Goal: Task Accomplishment & Management: Complete application form

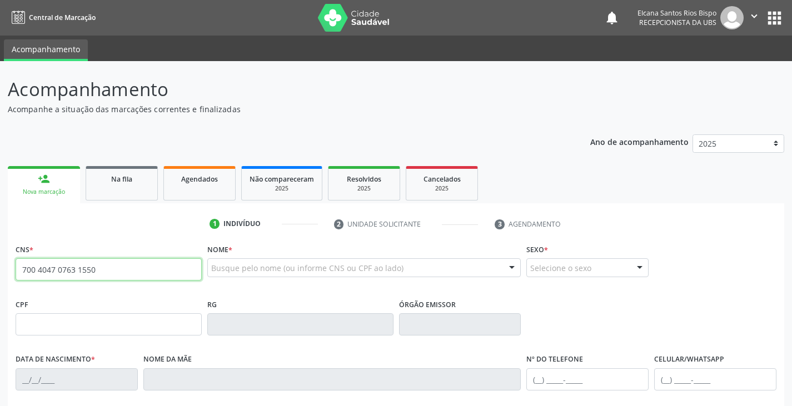
type input "700 4047 0763 1550"
type input "1[DATE]"
type input "[PERSON_NAME] Cerqueira"
type input "[PHONE_NUMBER]"
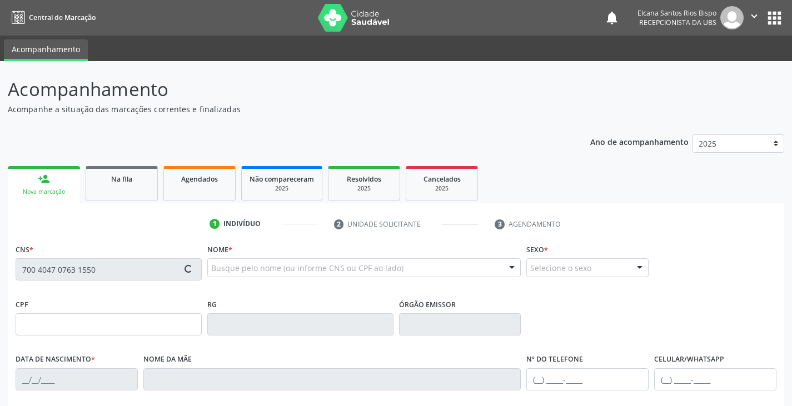
type input "S/N"
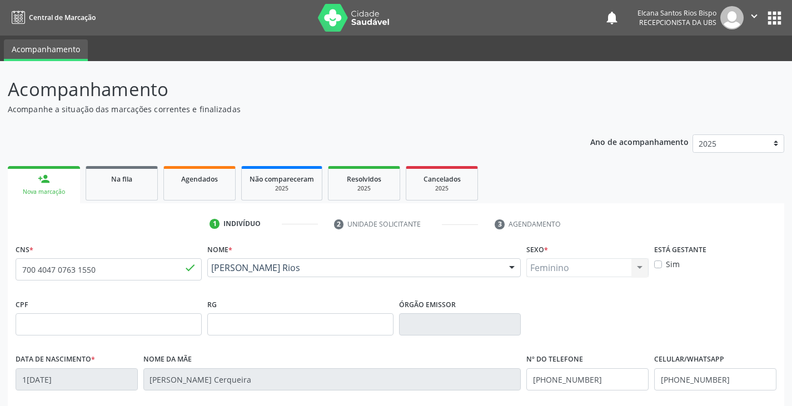
scroll to position [196, 0]
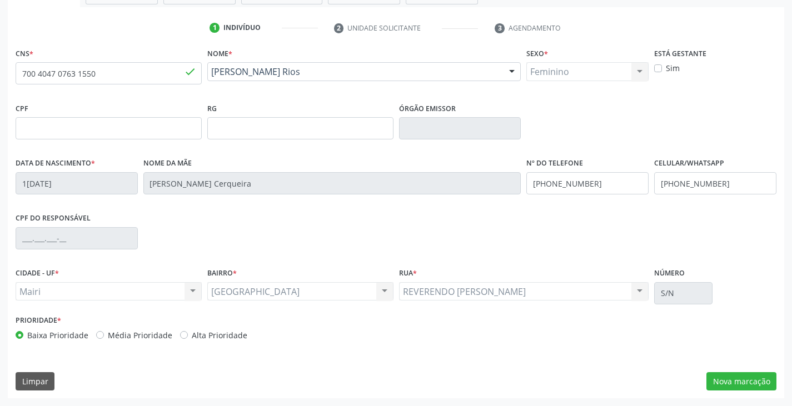
click at [232, 335] on label "Alta Prioridade" at bounding box center [220, 336] width 56 height 12
click at [188, 335] on input "Alta Prioridade" at bounding box center [184, 335] width 8 height 10
radio input "true"
click at [725, 378] on button "Nova marcação" at bounding box center [742, 381] width 70 height 19
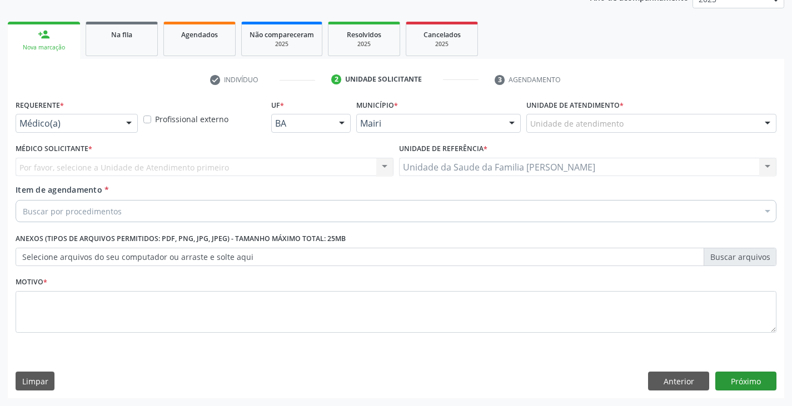
scroll to position [145, 0]
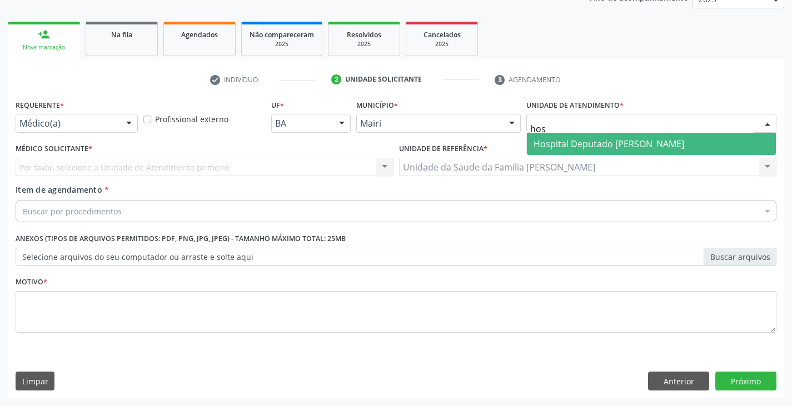
type input "hosp"
click at [580, 143] on span "Hospital Deputado [PERSON_NAME]" at bounding box center [609, 144] width 151 height 12
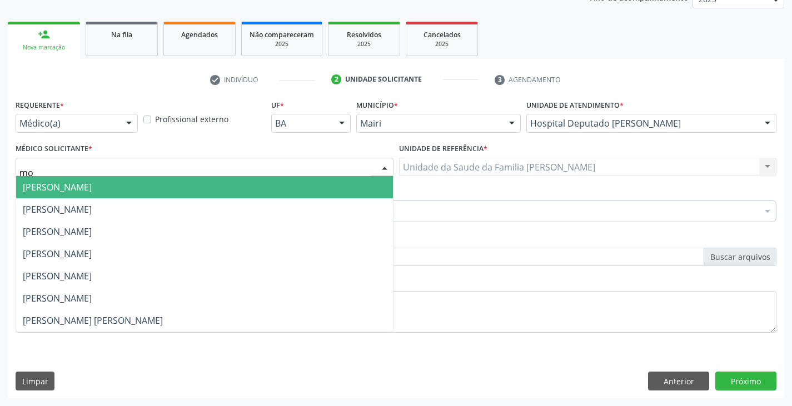
type input "mon"
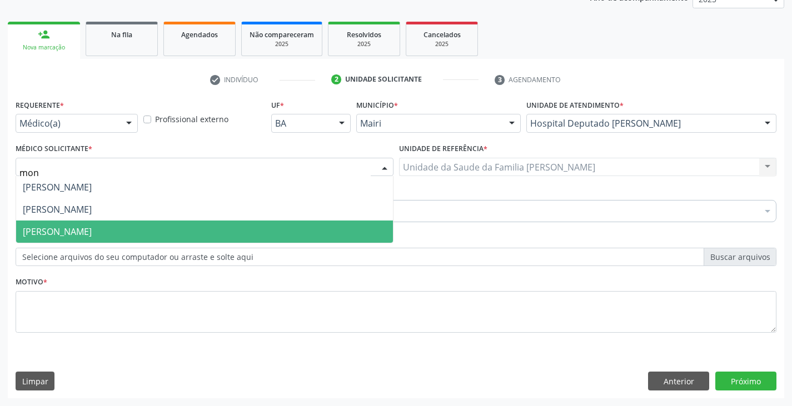
click at [46, 231] on span "[PERSON_NAME]" at bounding box center [57, 232] width 69 height 12
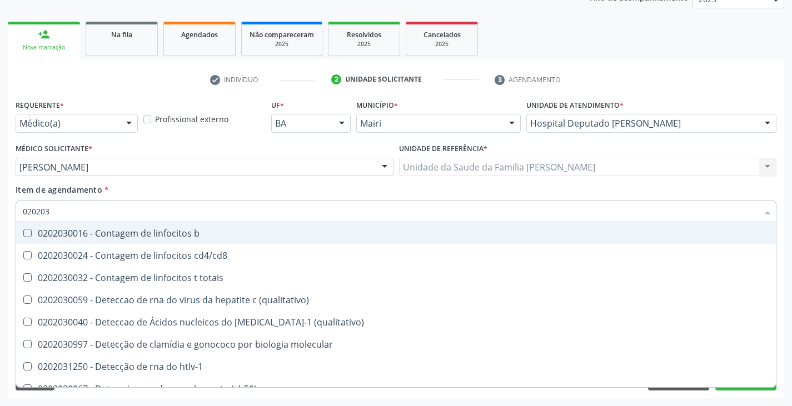
type input "0202038"
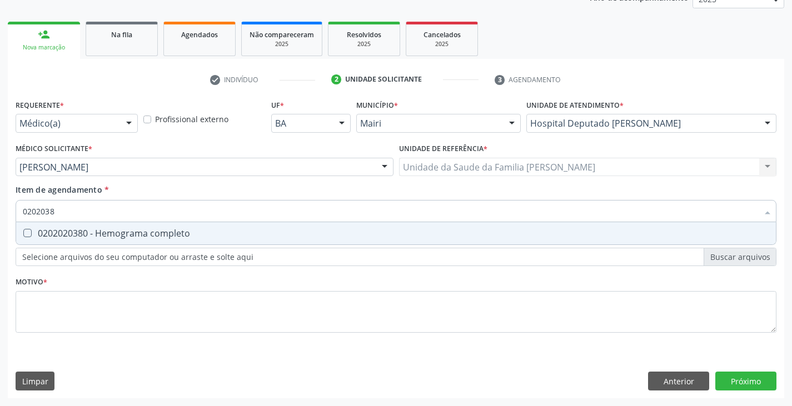
click at [69, 238] on div "0202020380 - Hemograma completo" at bounding box center [396, 233] width 747 height 9
checkbox completo "true"
type input "020203"
checkbox completo "false"
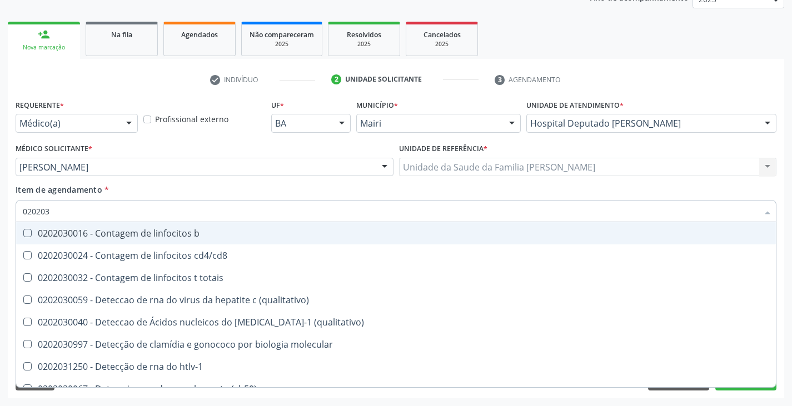
type input "02020"
checkbox completo "false"
type input "020201069"
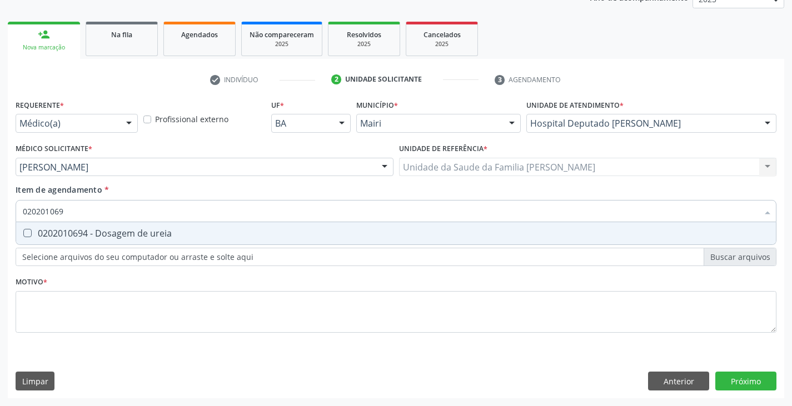
click at [69, 238] on div "0202010694 - Dosagem de ureia" at bounding box center [396, 233] width 747 height 9
checkbox ureia "true"
type input "02020106"
checkbox ureia "false"
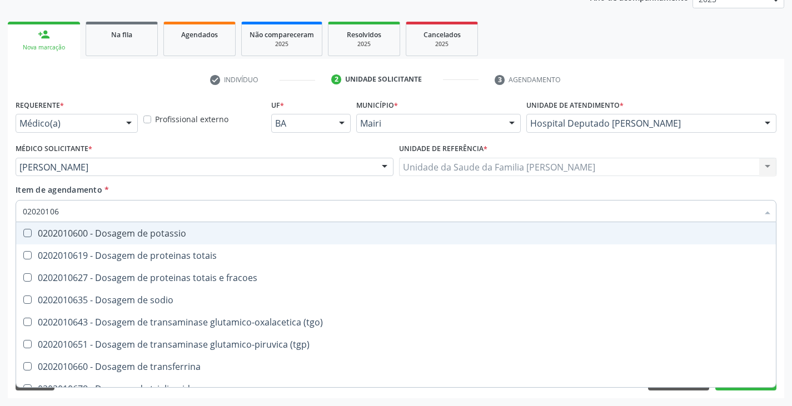
type input "0202010"
checkbox ureia "false"
type input "020201031"
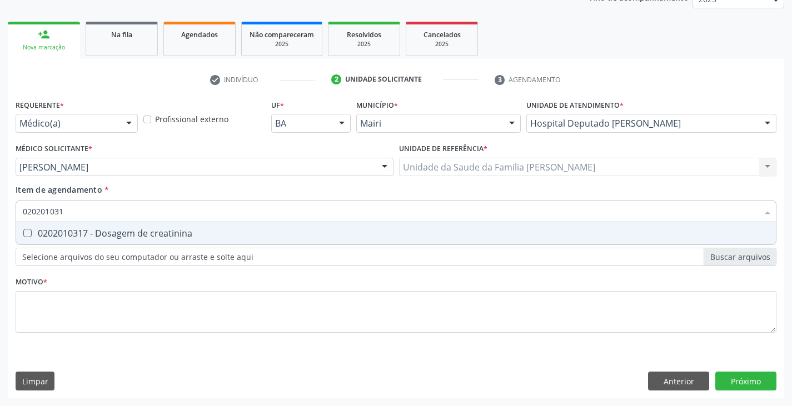
click at [69, 238] on div "0202010317 - Dosagem de creatinina" at bounding box center [396, 233] width 747 height 9
checkbox creatinina "true"
type input "02020103"
checkbox creatinina "false"
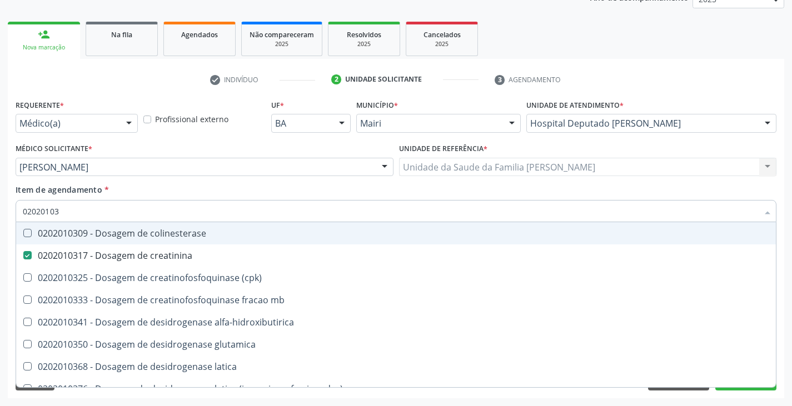
type input "0202010"
checkbox creatinina "false"
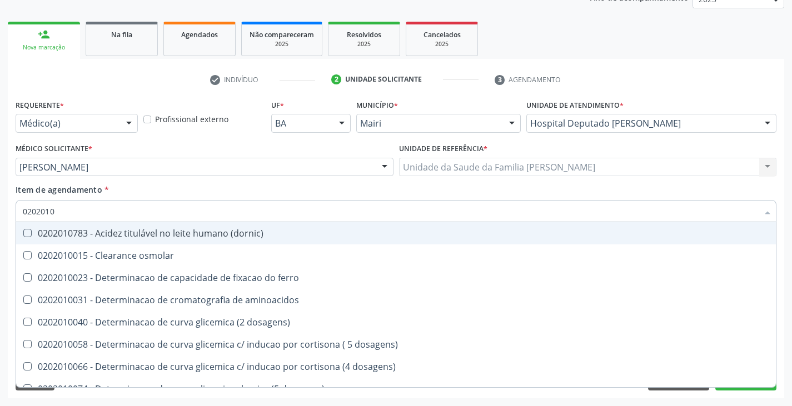
type input "02020106"
checkbox ivy "true"
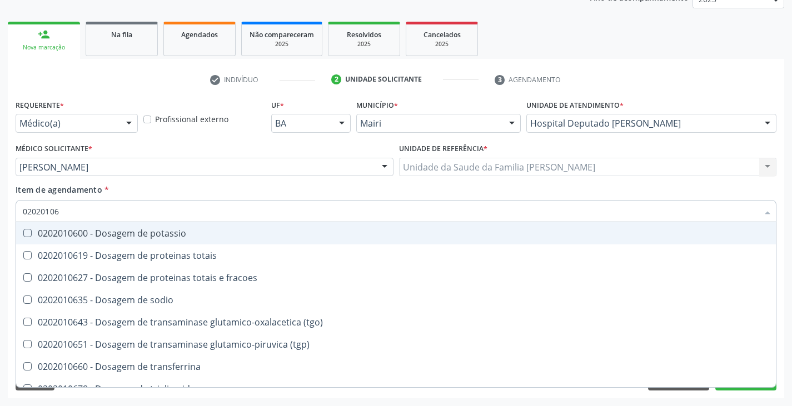
type input "020201064"
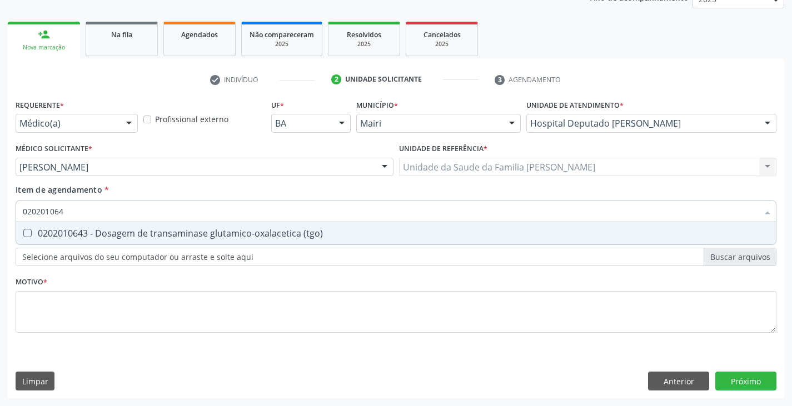
click at [66, 235] on div "0202010643 - Dosagem de transaminase glutamico-oxalacetica (tgo)" at bounding box center [396, 233] width 747 height 9
checkbox \(tgo\) "true"
type input "02020106"
checkbox \(tgo\) "false"
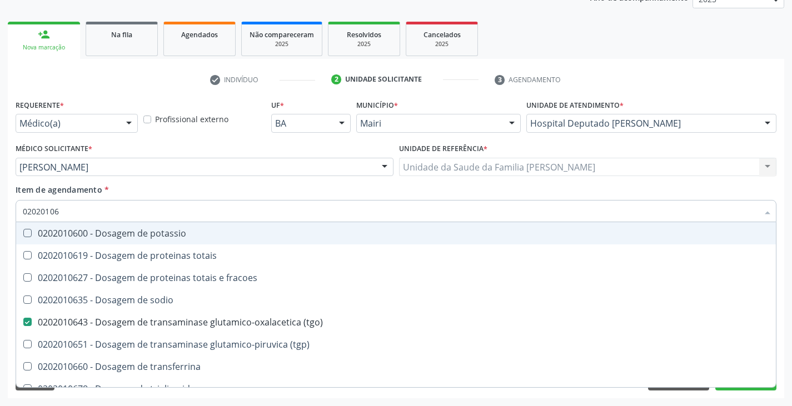
type input "020201065"
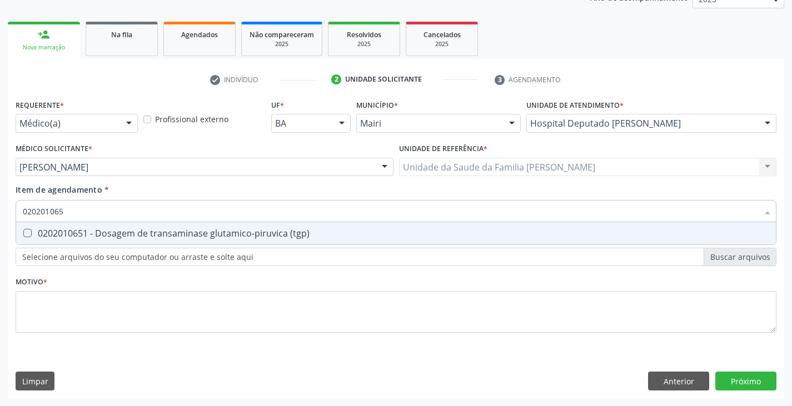
click at [66, 235] on div "0202010651 - Dosagem de transaminase glutamico-piruvica (tgp)" at bounding box center [396, 233] width 747 height 9
checkbox \(tgp\) "true"
type input "02020106"
checkbox \(tgp\) "false"
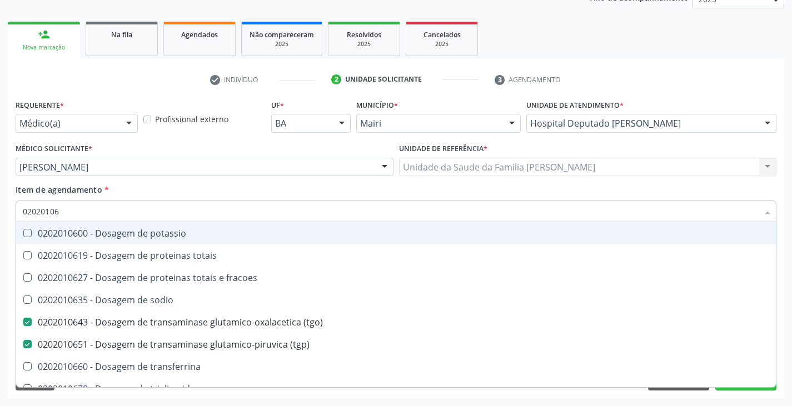
type input "0202010"
checkbox \(tgo\) "false"
checkbox \(tgp\) "false"
checkbox ureia "false"
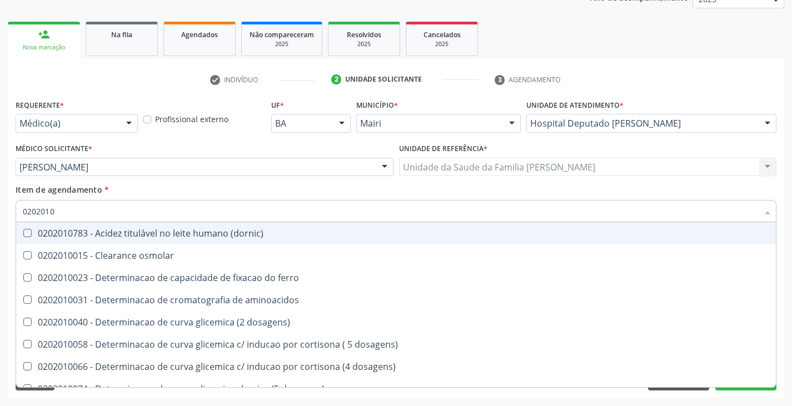
type input "020201"
checkbox creatinina "false"
checkbox ferritina "true"
checkbox \(tgo\) "false"
checkbox \(tgp\) "false"
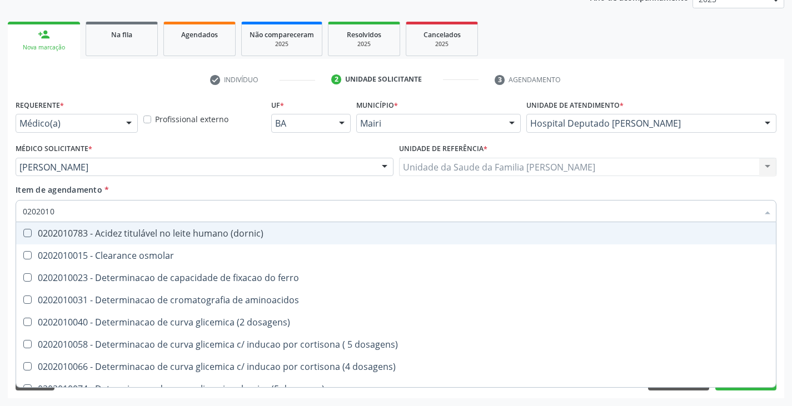
checkbox ureia "false"
checkbox \) "true"
checkbox d-xilose "true"
type input "0"
checkbox creatinina "false"
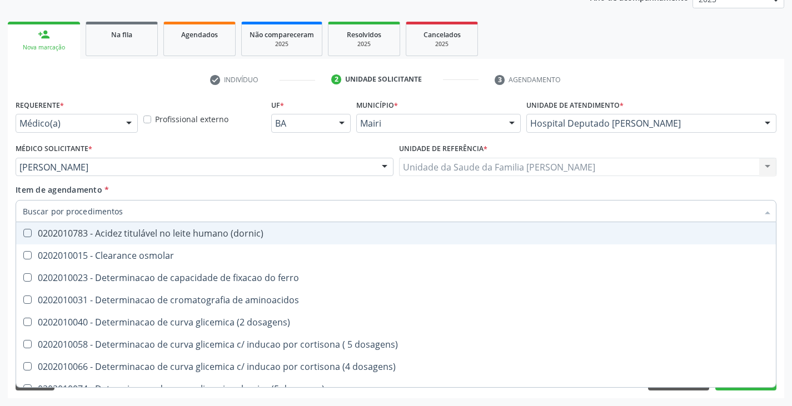
checkbox \(tgo\) "false"
checkbox \(tgp\) "false"
checkbox ureia "false"
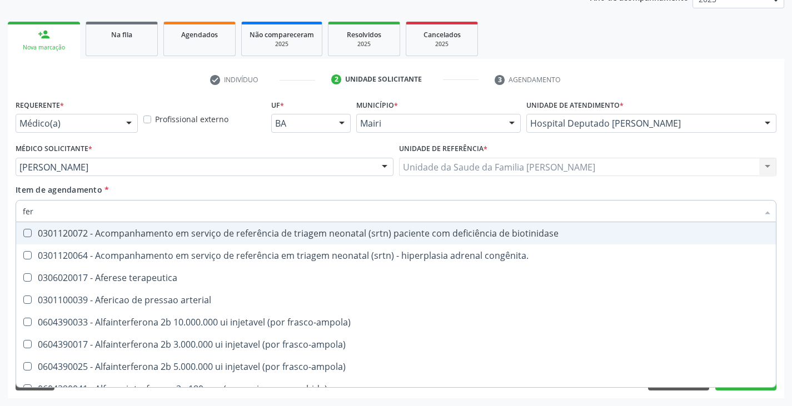
type input "ferr"
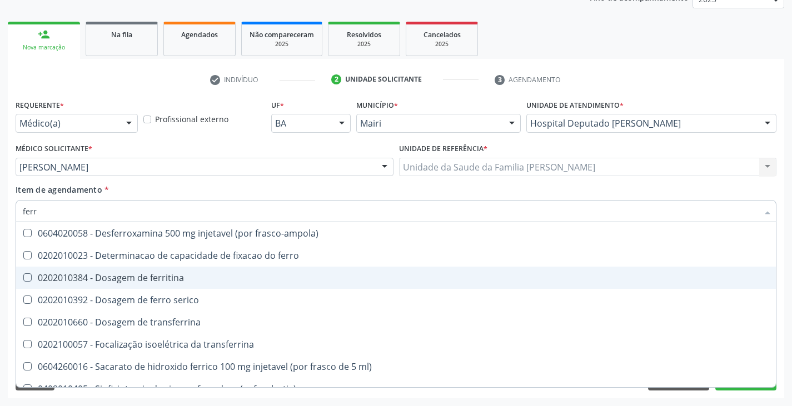
click at [86, 279] on div "0202010384 - Dosagem de ferritina" at bounding box center [396, 278] width 747 height 9
checkbox ferritina "true"
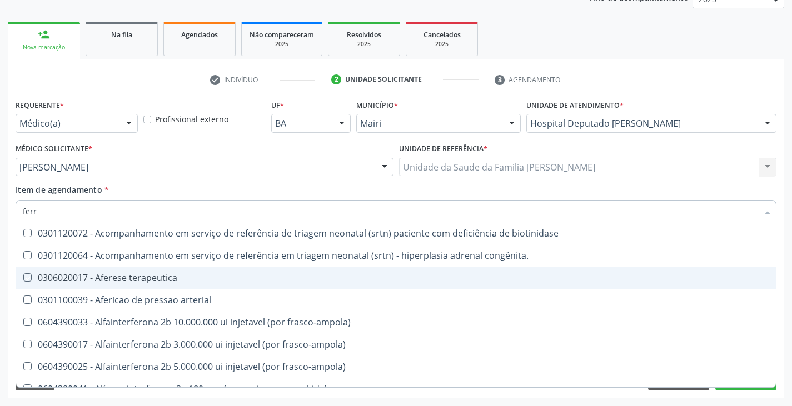
type input "fer"
checkbox terapeutica "false"
type input "fe"
checkbox ferritina "false"
checkbox interferencia "true"
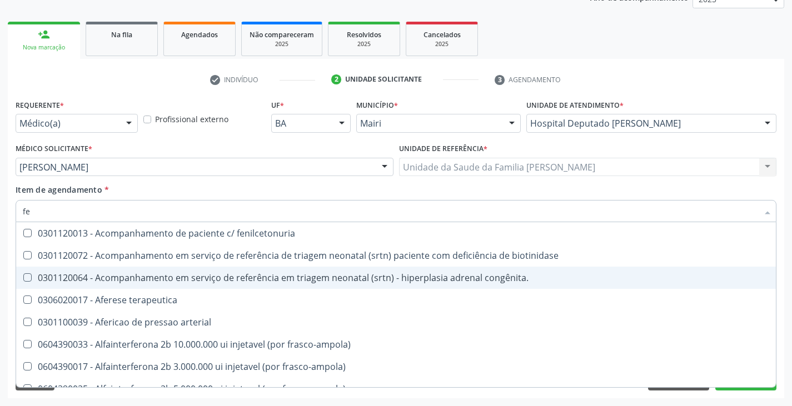
type input "f"
checkbox ferritina "false"
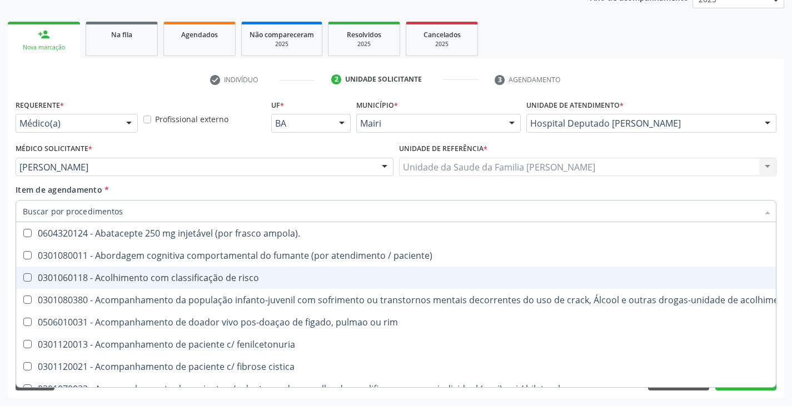
checkbox ferritina "false"
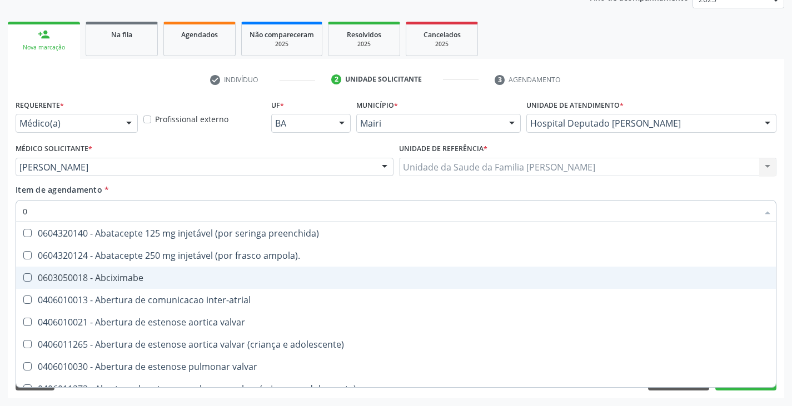
type input "02"
checkbox meckel "true"
checkbox indireta "true"
checkbox Colpectomia "true"
checkbox oncologia "true"
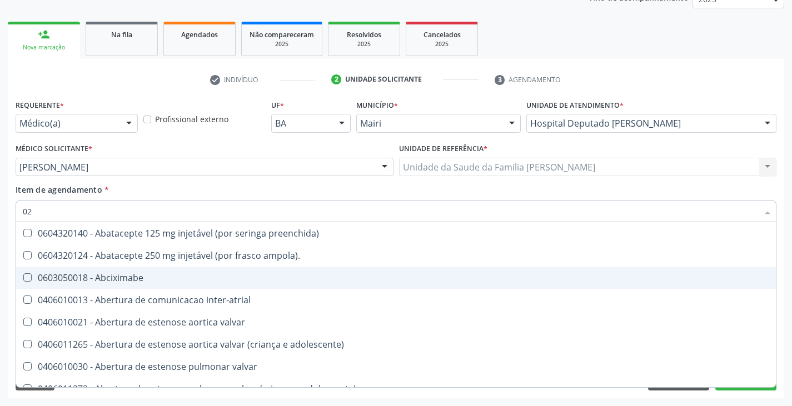
checkbox obstetrica "true"
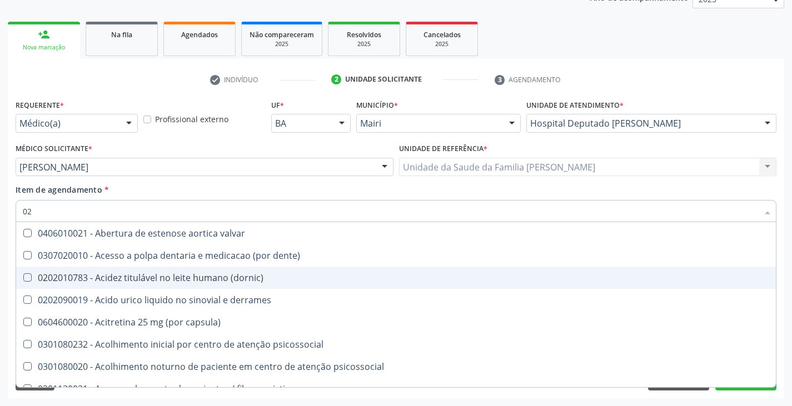
type input "020"
checkbox debridamento "true"
checkbox bandas\) "true"
checkbox 17-hidroxicorticosteroides "true"
checkbox d "true"
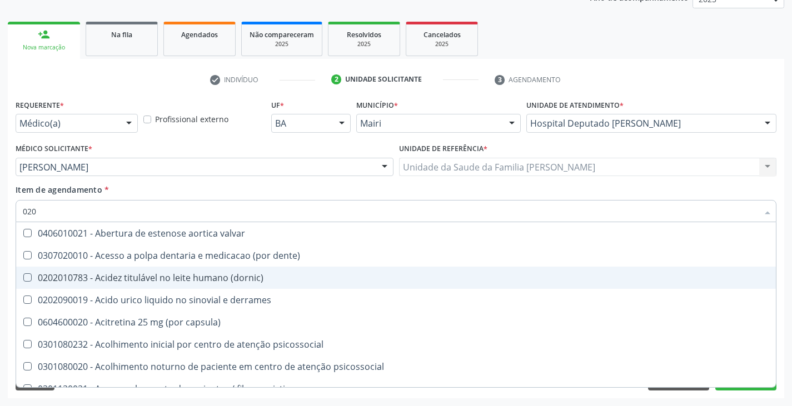
checkbox metil-hipurico "true"
checkbox creatinina "false"
checkbox ferritina "false"
checkbox \(tgo\) "false"
checkbox \(tgp\) "false"
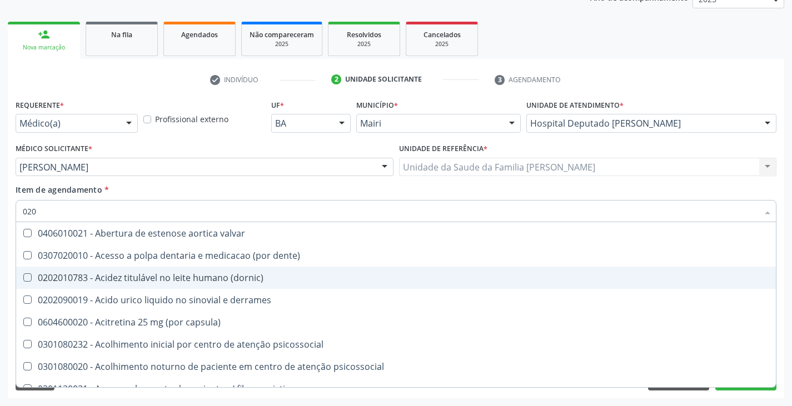
checkbox ureia "false"
checkbox Eletro-oculografia "true"
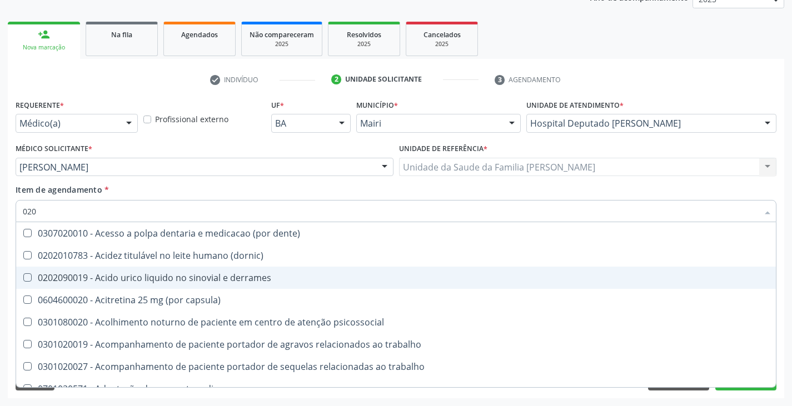
type input "0202"
checkbox nervo "true"
checkbox central "true"
checkbox estimulo "true"
checkbox extremidades "true"
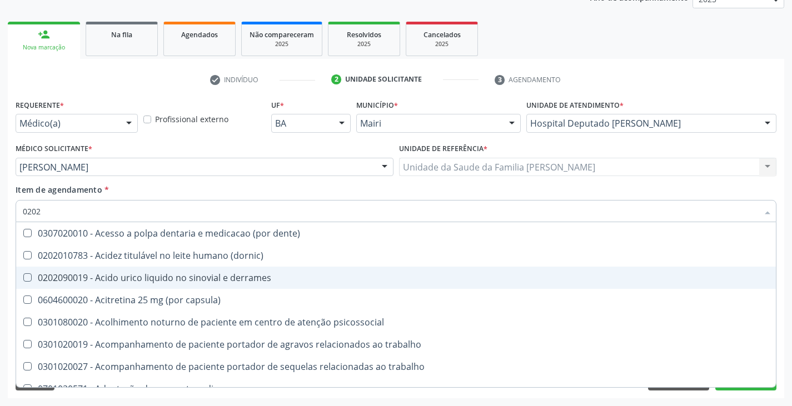
checkbox inteiro "true"
checkbox revisao "true"
checkbox creatinina "false"
checkbox ferritina "false"
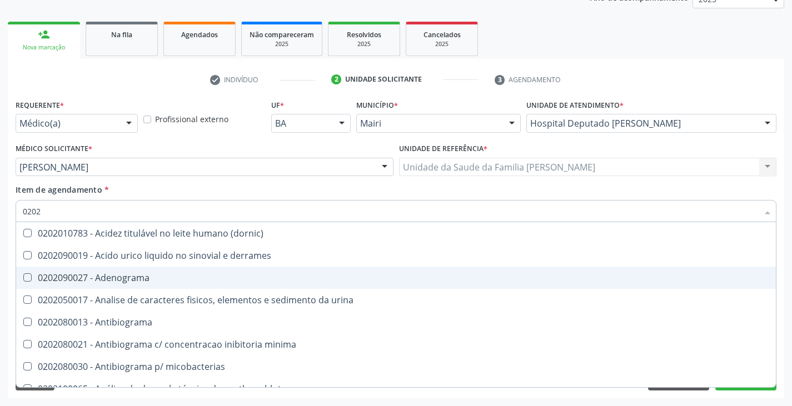
type input "02020"
checkbox catecolaminas "true"
checkbox creatinina "false"
checkbox estrona "true"
checkbox ferritina "false"
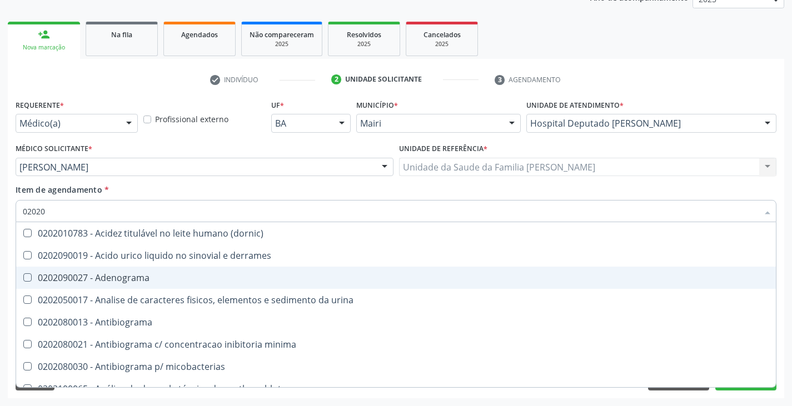
checkbox derrames "true"
checkbox totais "true"
checkbox coleta\) "true"
checkbox \(tgo\) "false"
checkbox \(tgp\) "false"
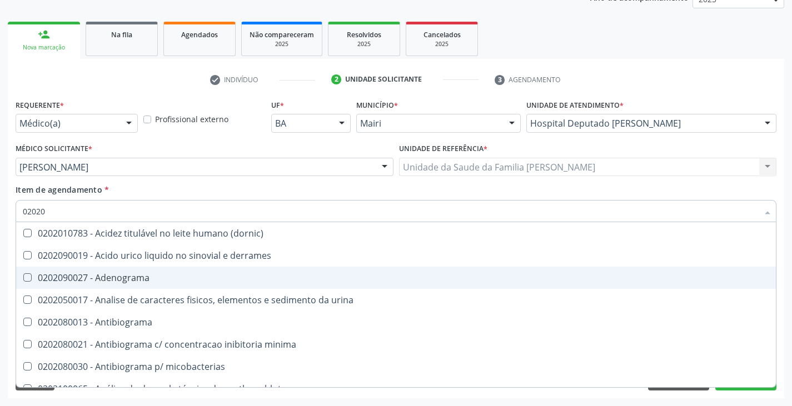
checkbox ureia "false"
checkbox acilcarnitinas "true"
checkbox completo "false"
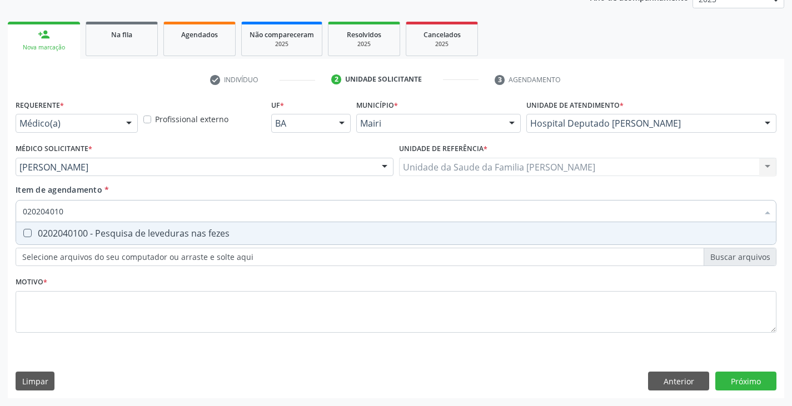
type input "0202040100"
click at [123, 235] on div "0202040100 - Pesquisa de leveduras nas fezes" at bounding box center [396, 233] width 747 height 9
checkbox fezes "true"
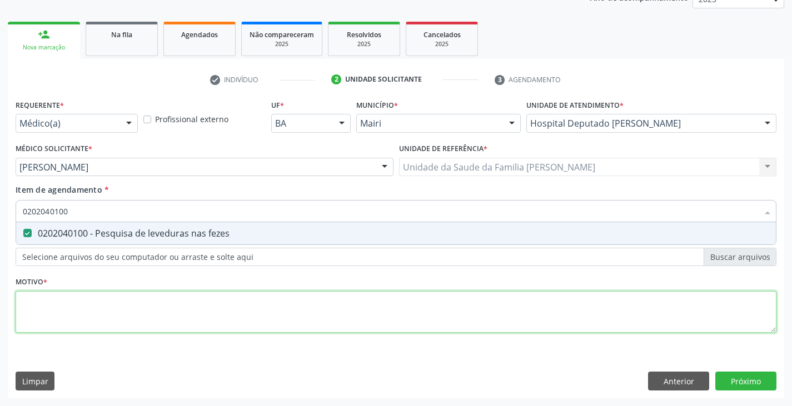
click at [113, 299] on div "Requerente * Médico(a) Médico(a) Enfermeiro(a) Paciente Nenhum resultado encont…" at bounding box center [396, 223] width 761 height 252
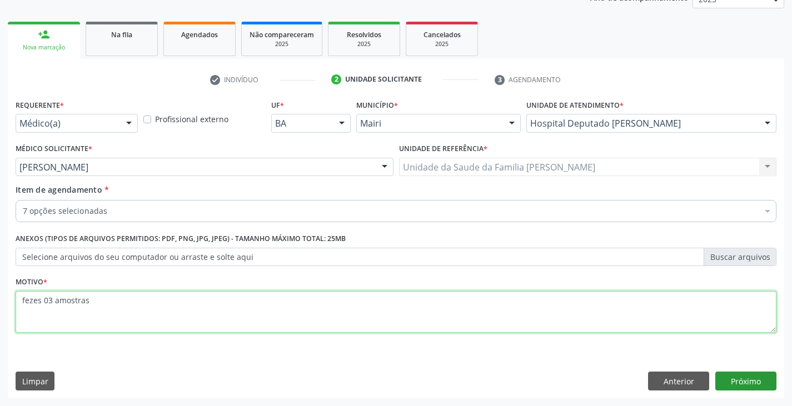
type textarea "fezes 03 amostras"
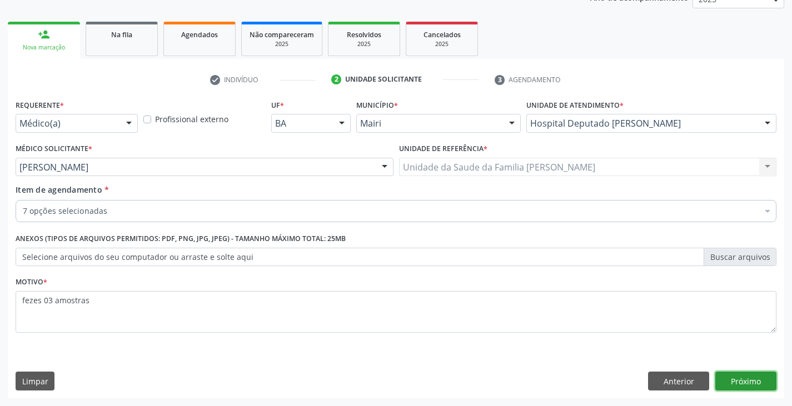
click at [761, 374] on button "Próximo" at bounding box center [746, 381] width 61 height 19
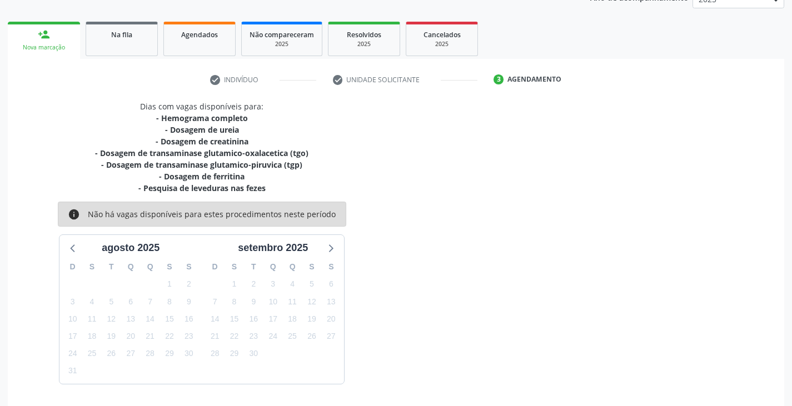
scroll to position [180, 0]
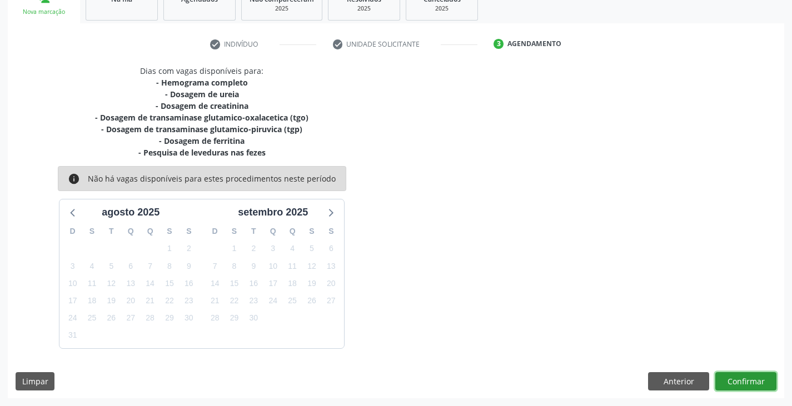
click at [752, 379] on button "Confirmar" at bounding box center [746, 381] width 61 height 19
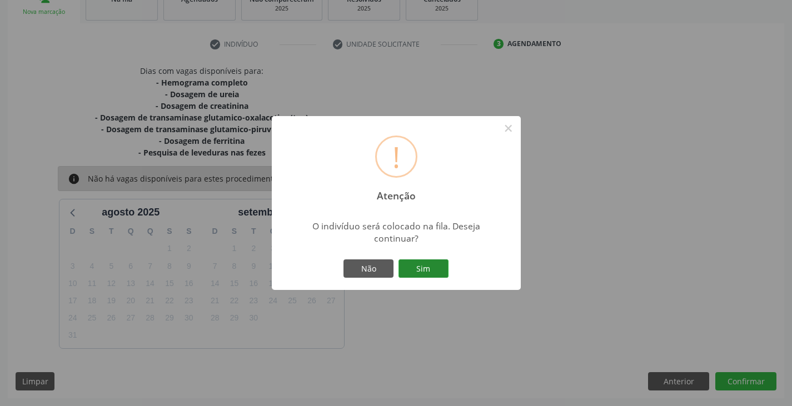
click at [441, 274] on button "Sim" at bounding box center [424, 269] width 50 height 19
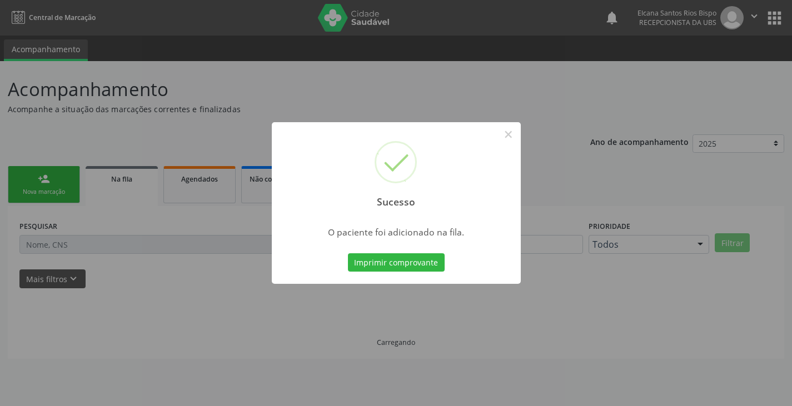
scroll to position [0, 0]
click at [440, 274] on div "Imprimir comprovante Cancel" at bounding box center [401, 262] width 102 height 23
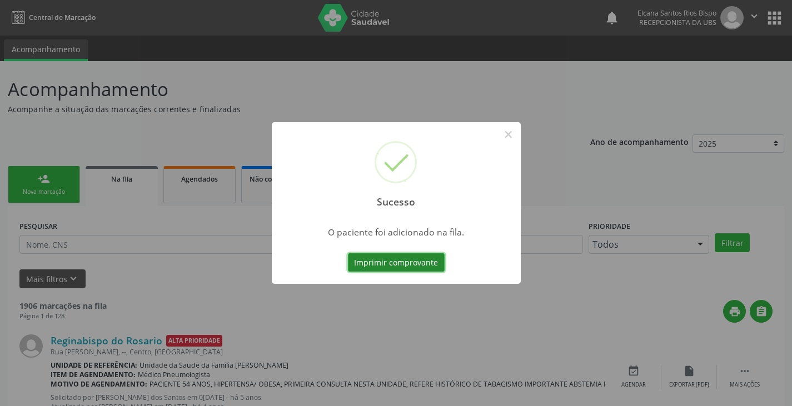
click at [440, 260] on button "Imprimir comprovante" at bounding box center [396, 263] width 97 height 19
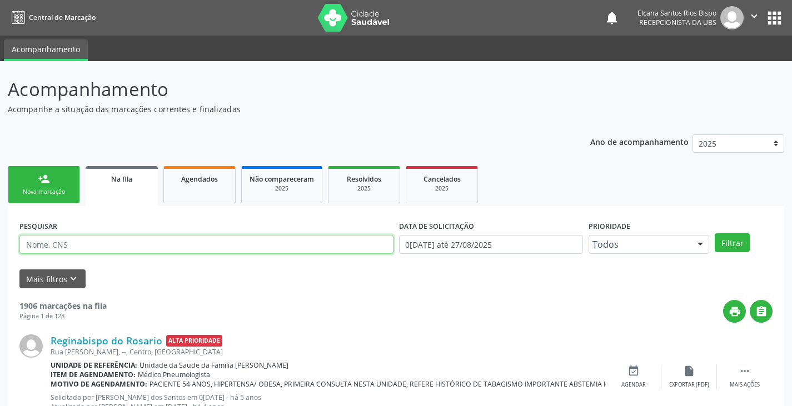
click at [107, 252] on input "text" at bounding box center [206, 244] width 374 height 19
paste input "700 4047 0763 1550"
type input "700 4047 0763 1550"
click at [715, 233] on button "Filtrar" at bounding box center [732, 242] width 35 height 19
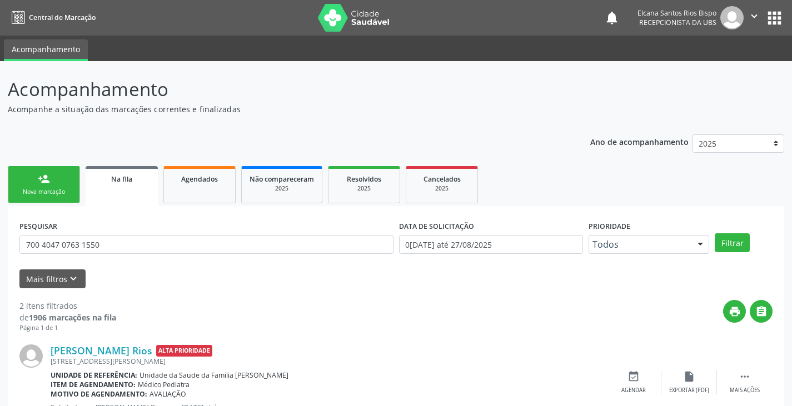
click at [46, 185] on div "person_add" at bounding box center [44, 179] width 12 height 12
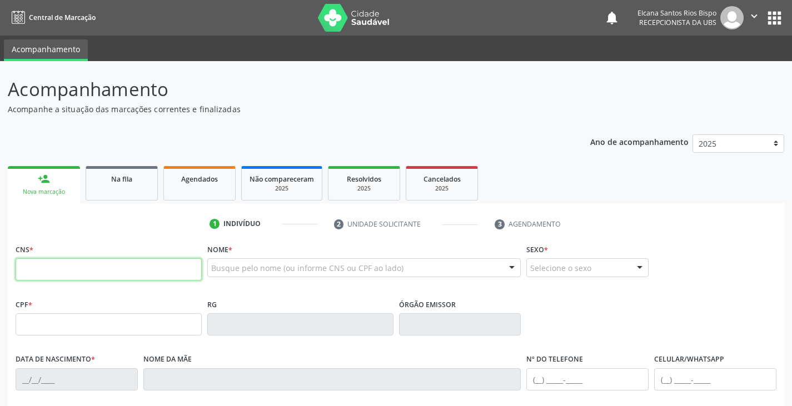
click at [71, 273] on input "text" at bounding box center [109, 270] width 186 height 22
type input "898 0048 2897 1825"
type input "2[DATE]"
type input "[PERSON_NAME]"
type input "[PHONE_NUMBER]"
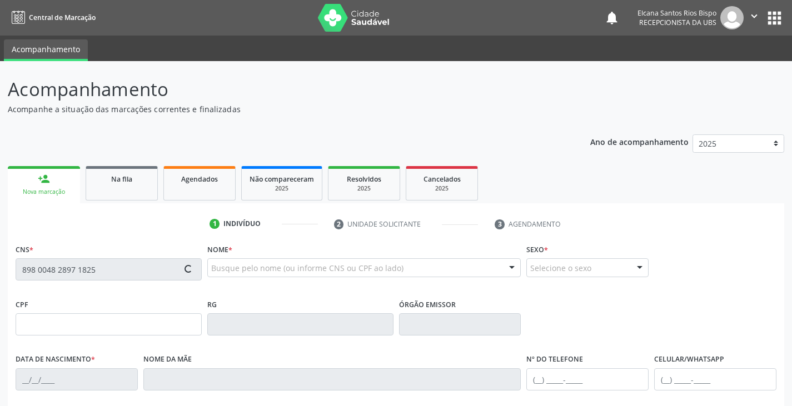
type input "031.583.681-45"
type input "180"
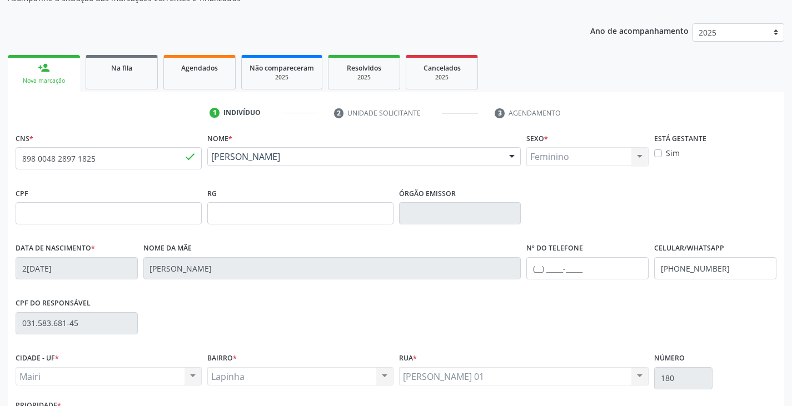
scroll to position [167, 0]
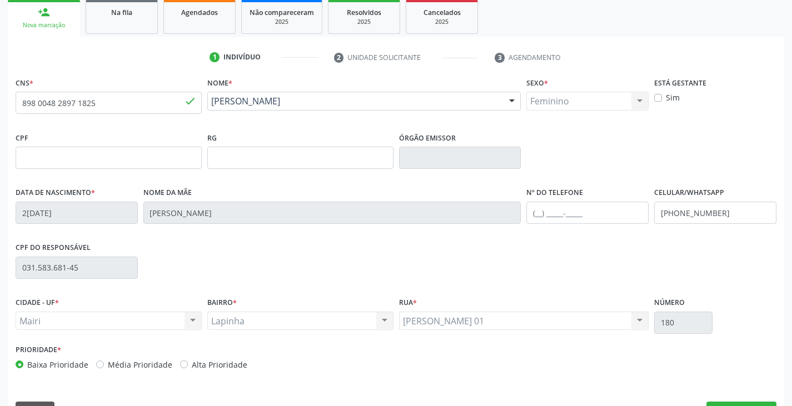
click at [232, 366] on label "Alta Prioridade" at bounding box center [220, 365] width 56 height 12
click at [188, 366] on input "Alta Prioridade" at bounding box center [184, 364] width 8 height 10
radio input "true"
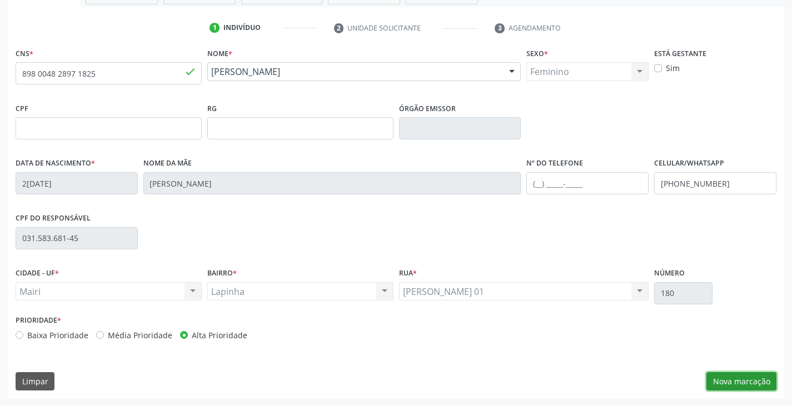
click at [736, 385] on button "Nova marcação" at bounding box center [742, 381] width 70 height 19
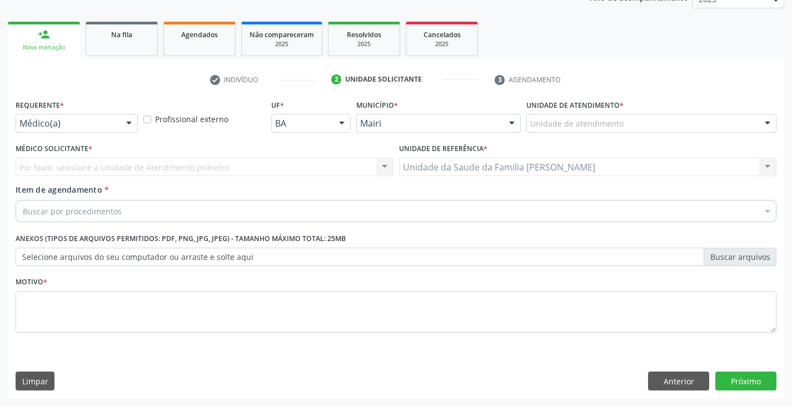
scroll to position [145, 0]
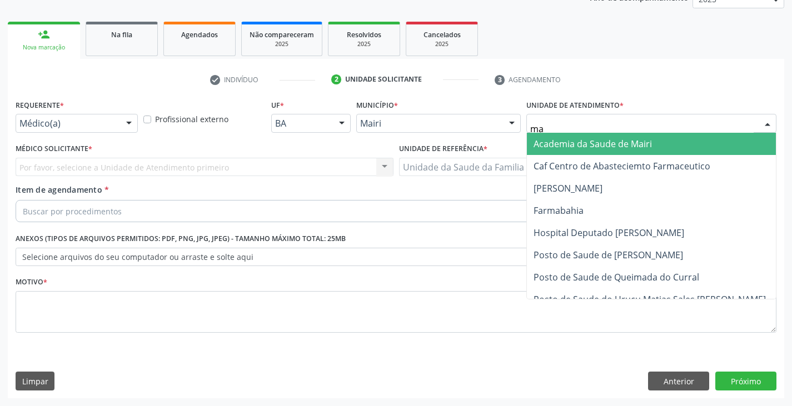
type input "mar"
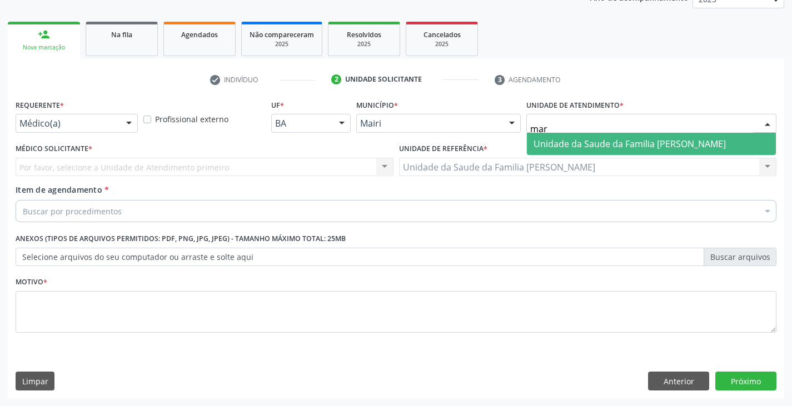
click at [552, 141] on span "Unidade da Saude da Familia [PERSON_NAME]" at bounding box center [630, 144] width 192 height 12
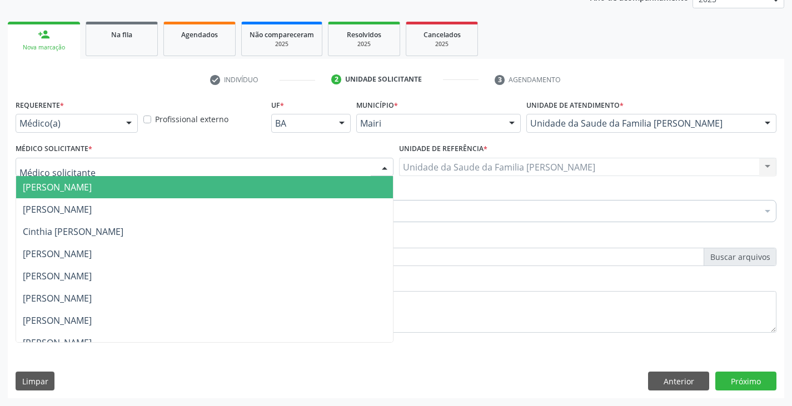
scroll to position [145, 0]
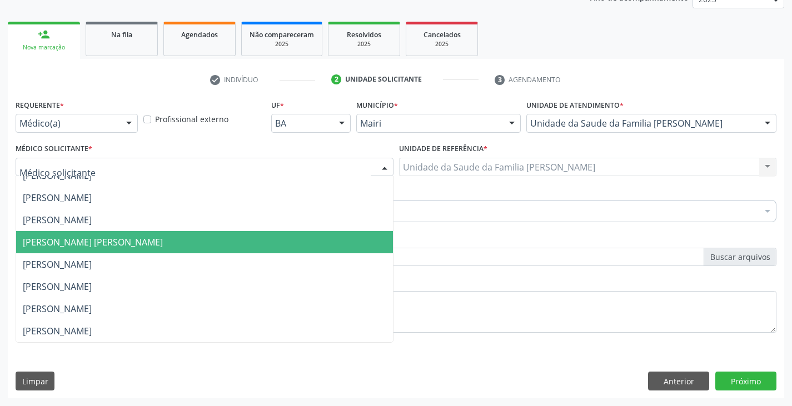
click at [65, 244] on span "[PERSON_NAME] [PERSON_NAME]" at bounding box center [93, 242] width 140 height 12
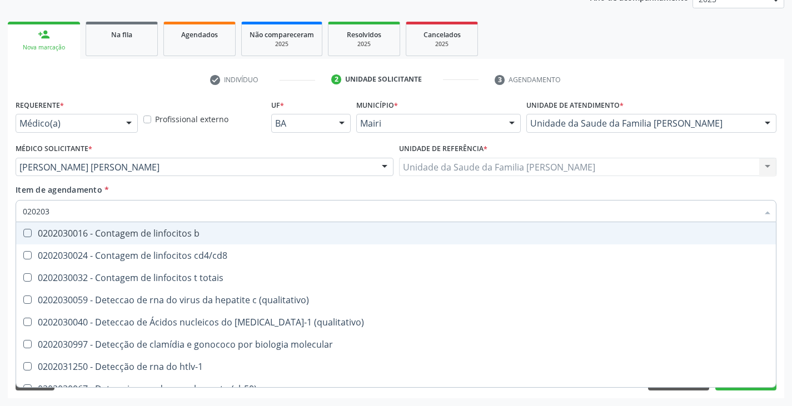
type input "0202038"
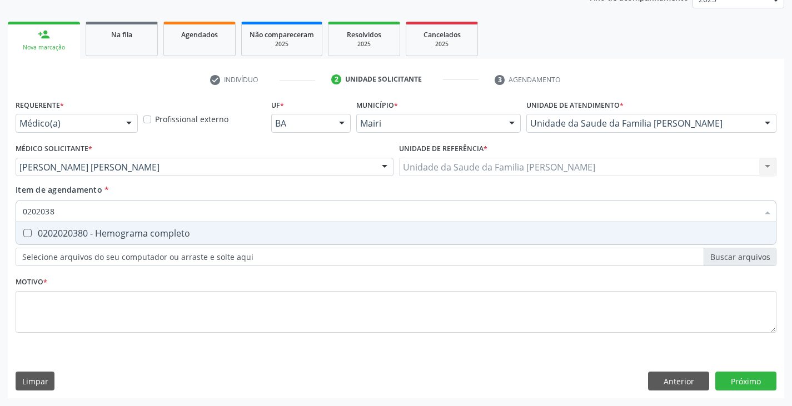
click at [93, 226] on span "0202020380 - Hemograma completo" at bounding box center [396, 233] width 760 height 22
checkbox completo "true"
type input "020203"
checkbox completo "false"
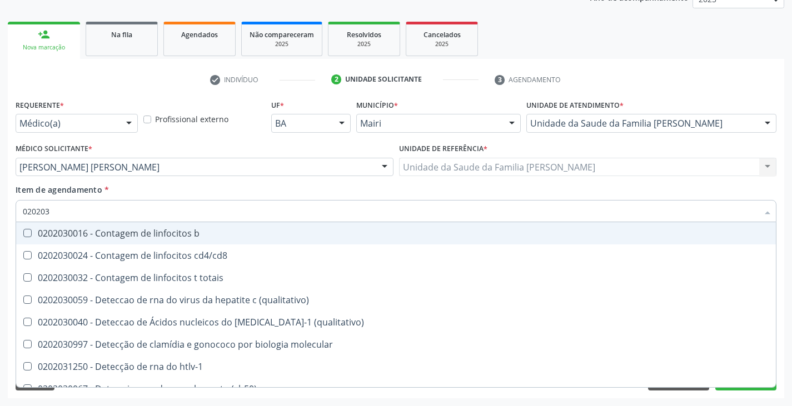
type input "02020"
checkbox completo "false"
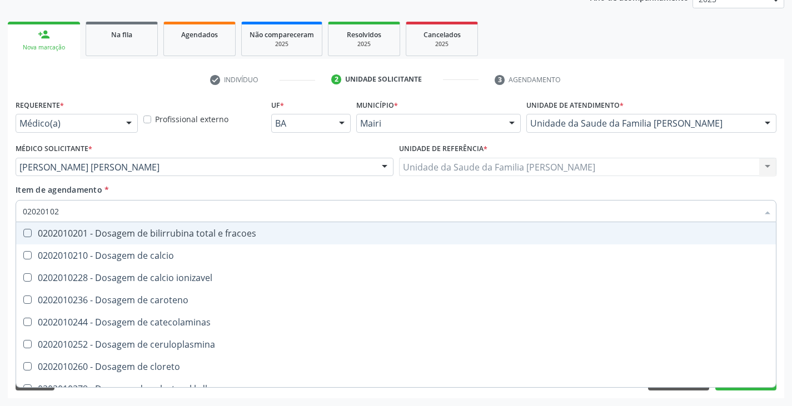
type input "020201029"
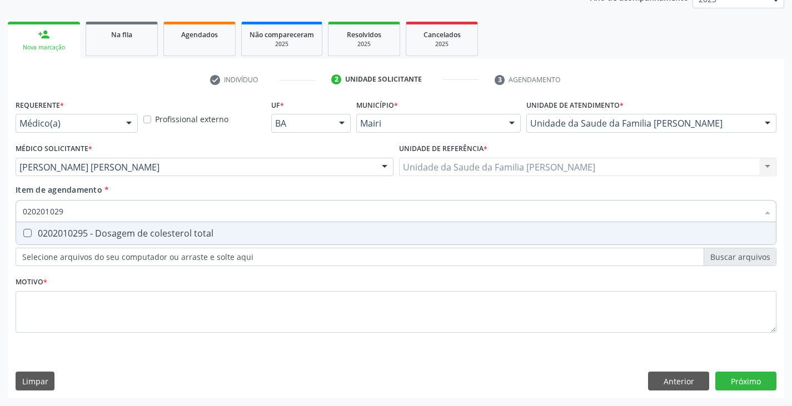
click at [93, 226] on span "0202010295 - Dosagem de colesterol total" at bounding box center [396, 233] width 760 height 22
checkbox total "true"
type input "02020102"
checkbox total "false"
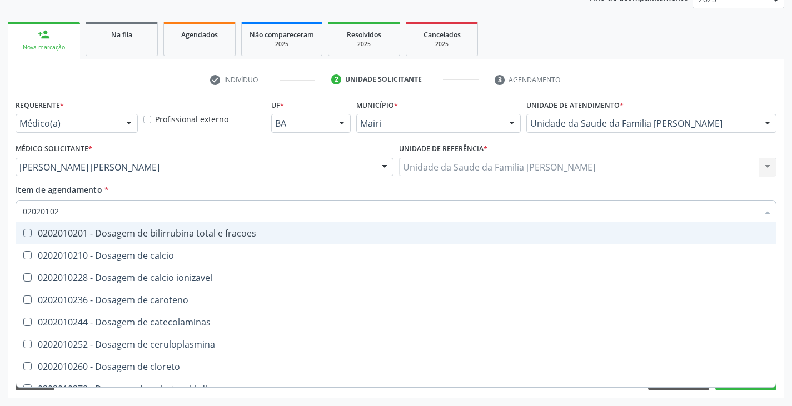
type input "020201028"
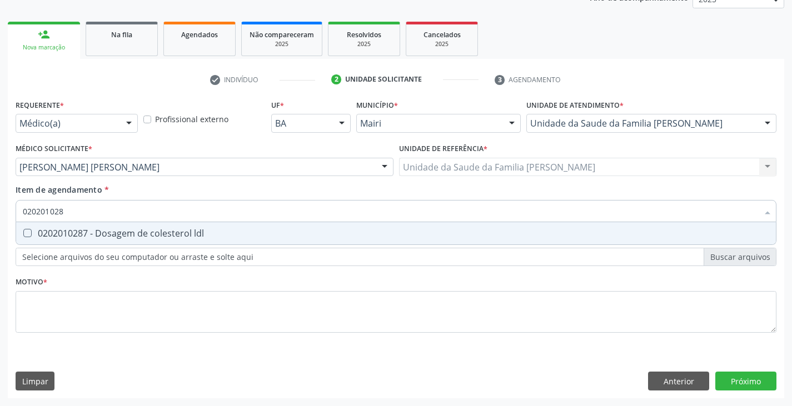
click at [92, 226] on span "0202010287 - Dosagem de colesterol ldl" at bounding box center [396, 233] width 760 height 22
checkbox ldl "true"
type input "02020102"
checkbox ldl "false"
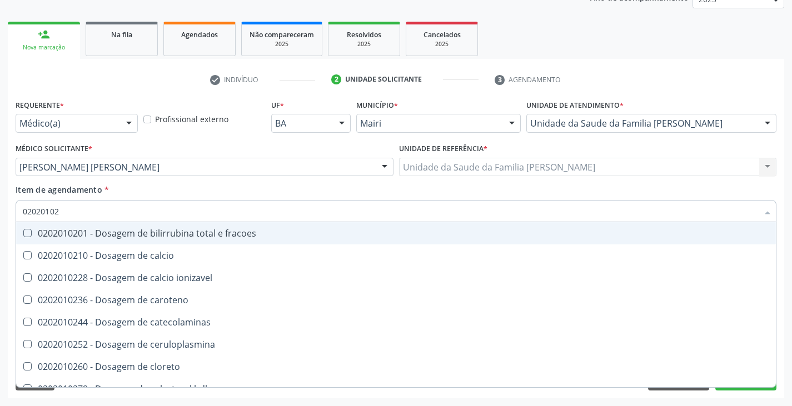
type input "020201027"
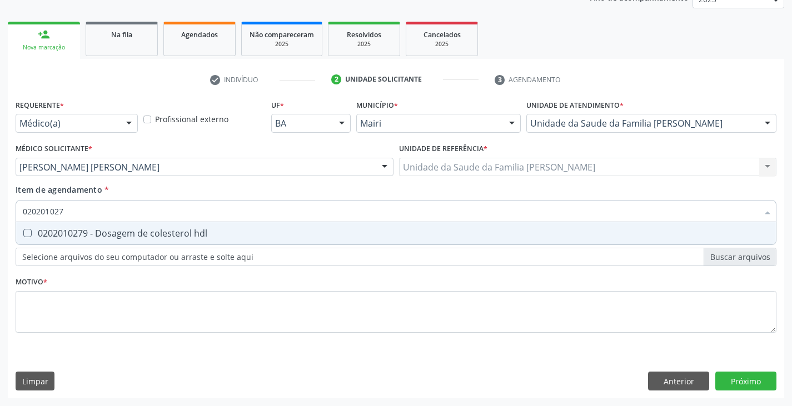
click at [92, 227] on span "0202010279 - Dosagem de colesterol hdl" at bounding box center [396, 233] width 760 height 22
checkbox hdl "true"
type input "02020102"
checkbox hdl "false"
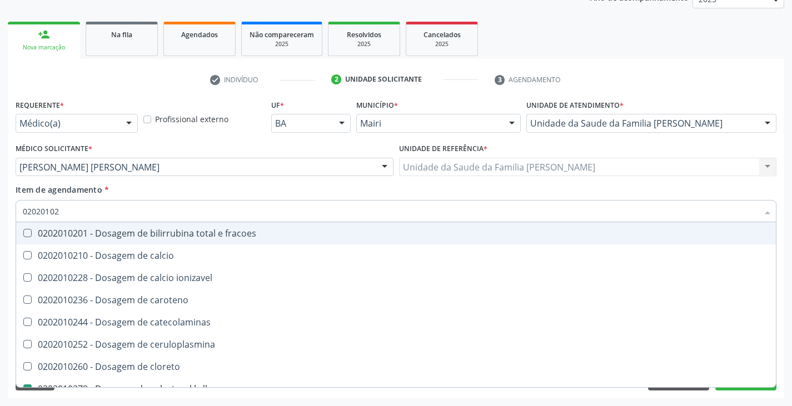
type input "0202010"
checkbox hdl "false"
checkbox ldl "false"
checkbox total "false"
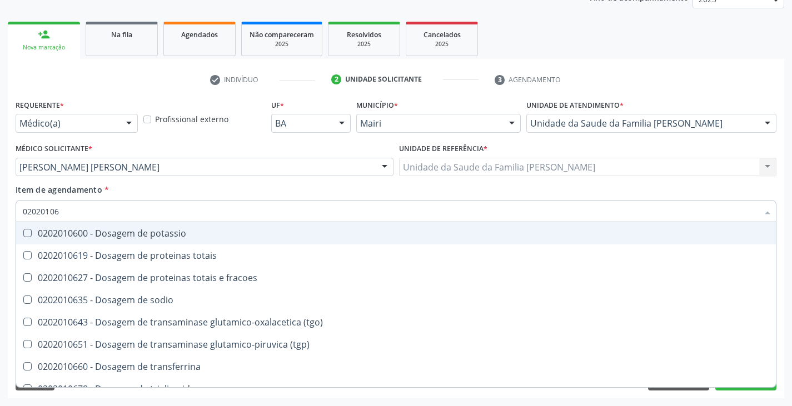
type input "020201067"
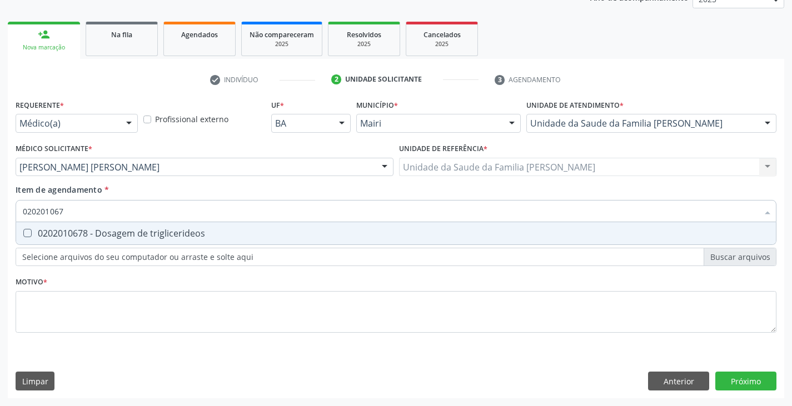
click at [92, 227] on span "0202010678 - Dosagem de triglicerideos" at bounding box center [396, 233] width 760 height 22
checkbox triglicerideos "true"
type input "02020106"
checkbox triglicerideos "false"
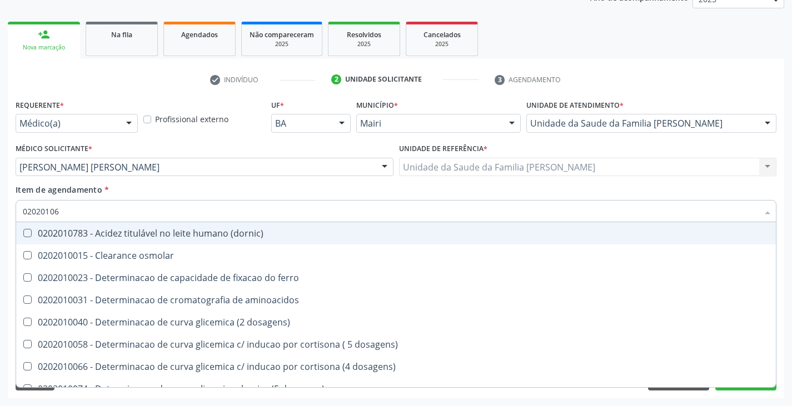
type input "0202010"
checkbox dosagens\) "false"
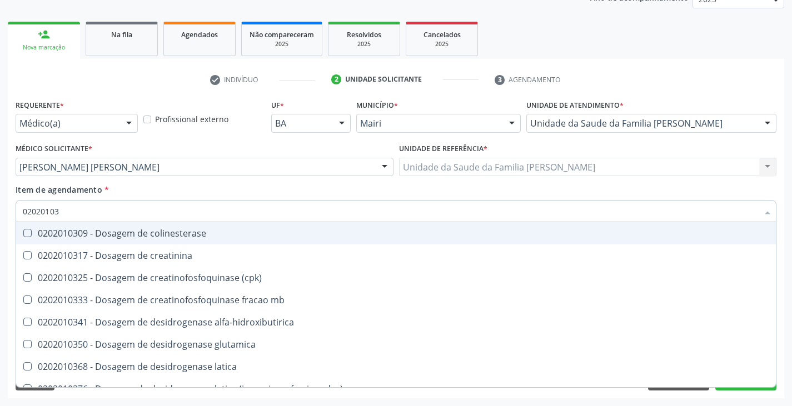
type input "020201031"
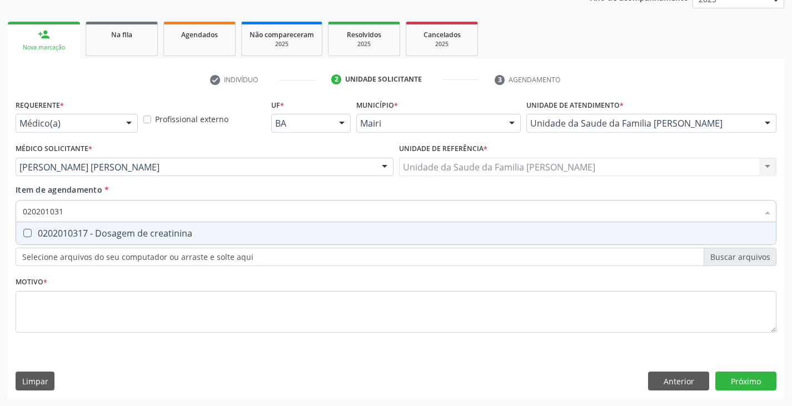
click at [92, 227] on span "0202010317 - Dosagem de creatinina" at bounding box center [396, 233] width 760 height 22
checkbox creatinina "true"
type input "02020103"
checkbox creatinina "false"
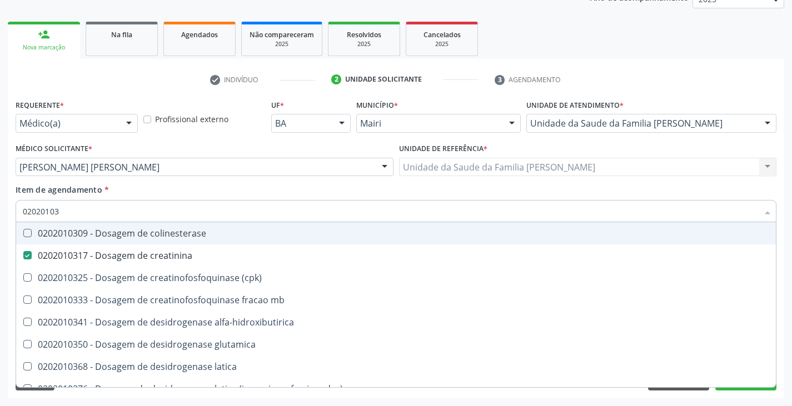
type input "0202010"
checkbox creatinina "false"
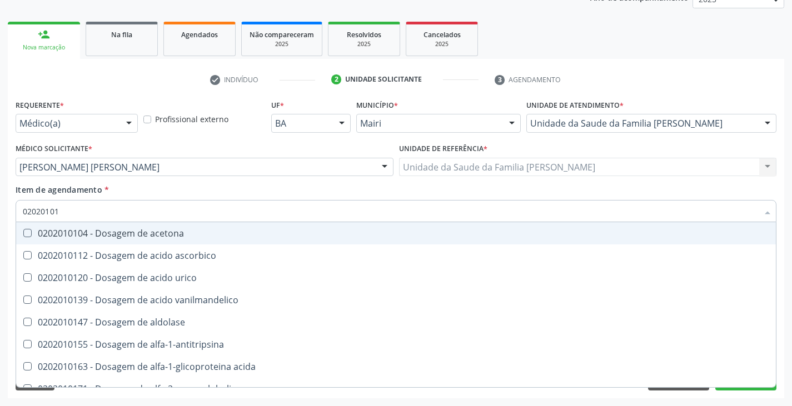
type input "020201012"
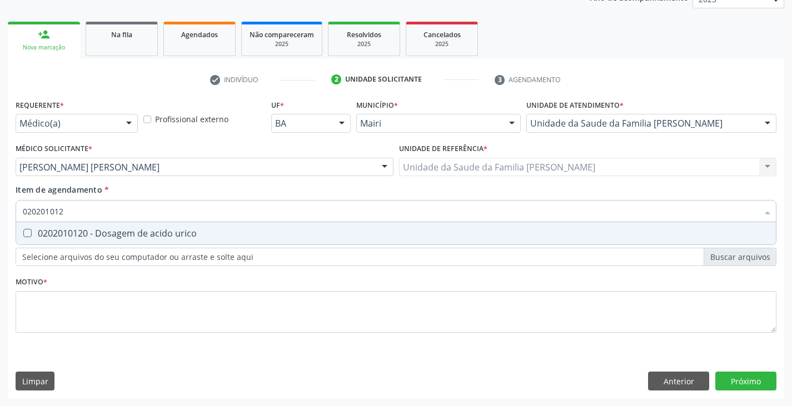
click at [92, 227] on span "0202010120 - Dosagem de acido urico" at bounding box center [396, 233] width 760 height 22
checkbox urico "true"
type input "02020101"
checkbox urico "false"
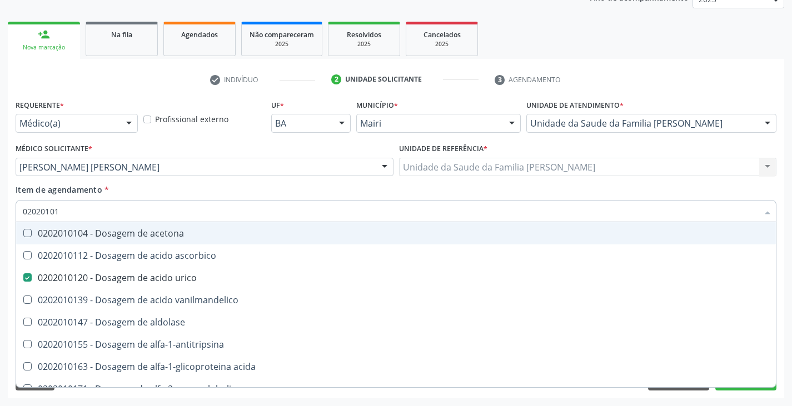
type input "0202010"
checkbox urico "false"
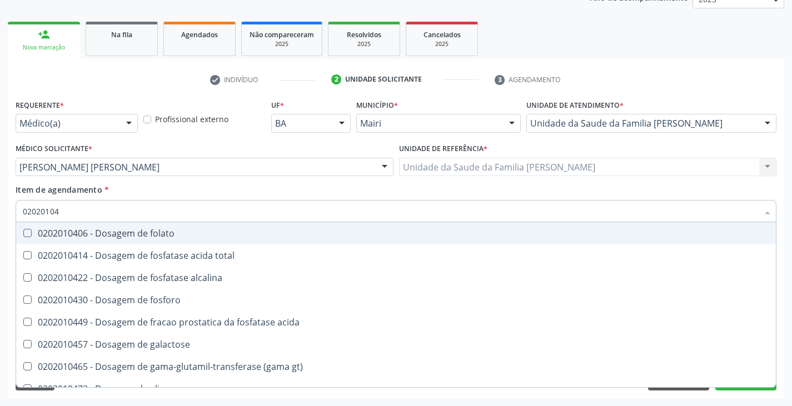
type input "020201047"
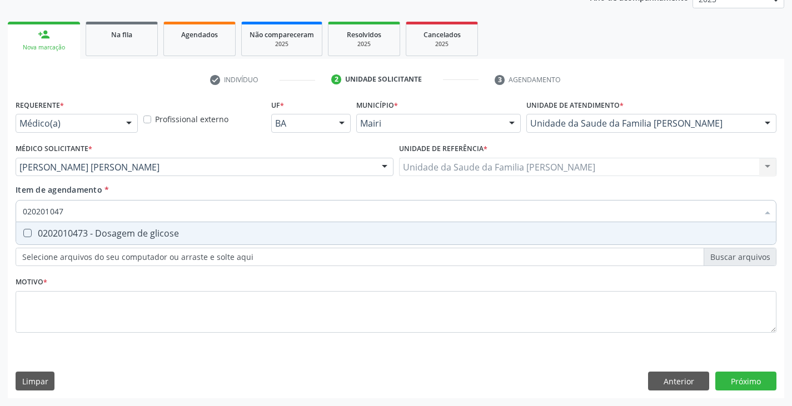
click at [92, 227] on span "0202010473 - Dosagem de glicose" at bounding box center [396, 233] width 760 height 22
checkbox glicose "true"
type input "02020104"
checkbox glicose "false"
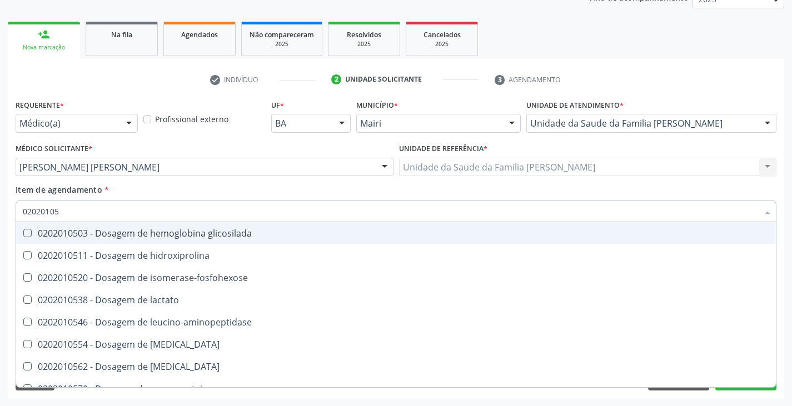
type input "020201050"
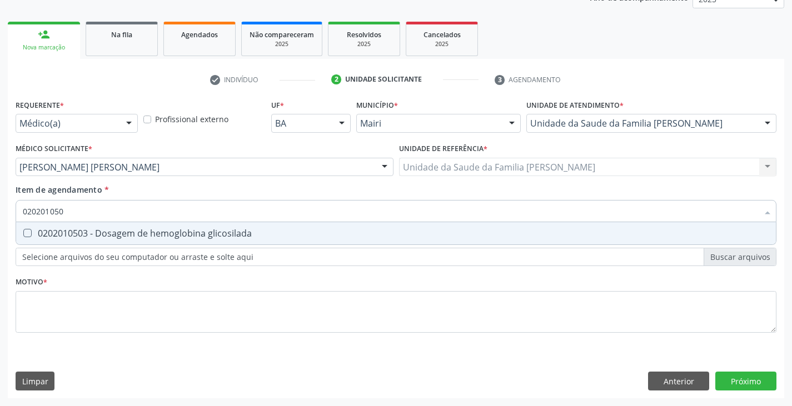
click at [92, 227] on span "0202010503 - Dosagem de hemoglobina glicosilada" at bounding box center [396, 233] width 760 height 22
checkbox glicosilada "true"
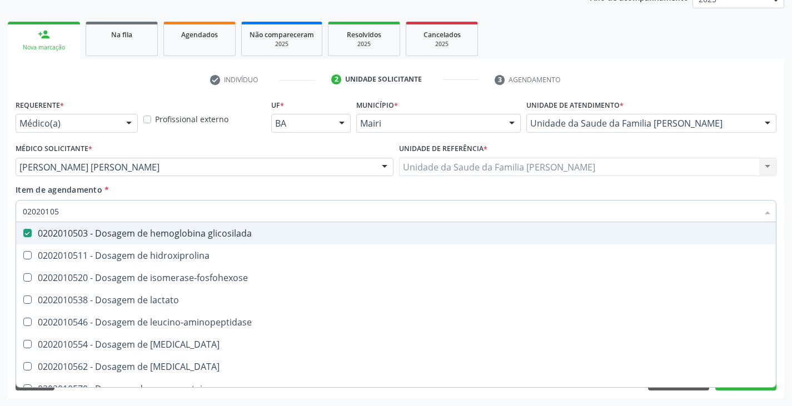
type input "0202010"
checkbox glicosilada "false"
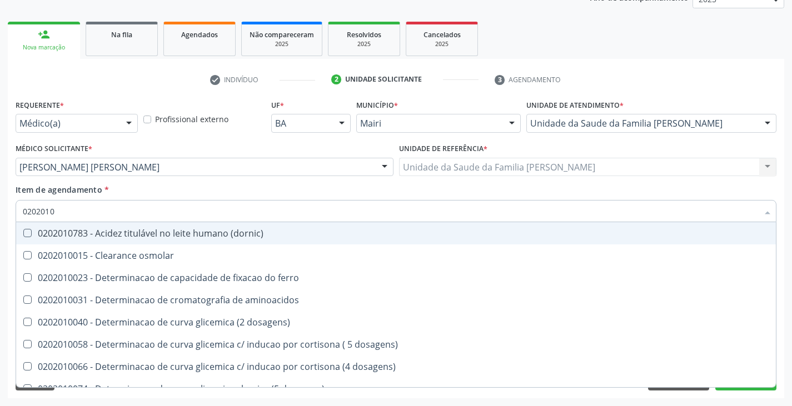
type input "02020106"
checkbox dosagens\) "true"
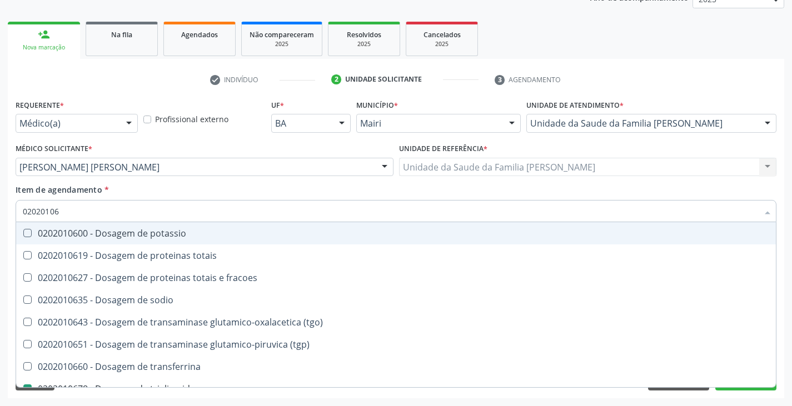
type input "020201060"
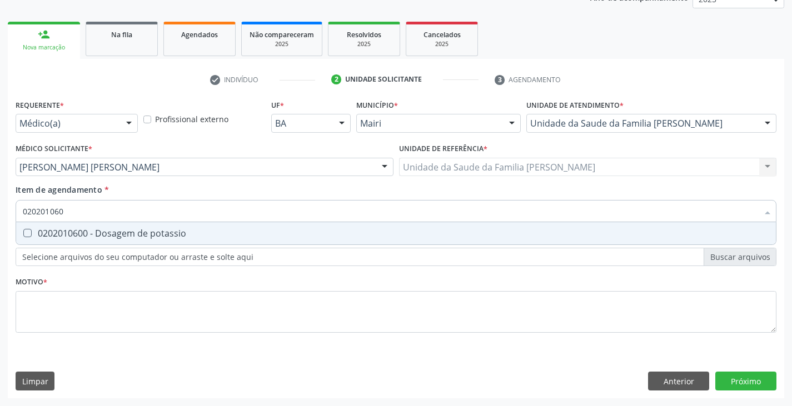
click at [92, 227] on span "0202010600 - Dosagem de potassio" at bounding box center [396, 233] width 760 height 22
checkbox potassio "true"
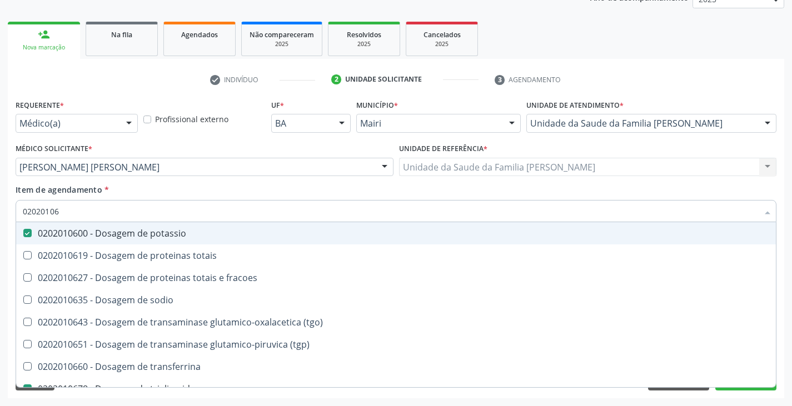
type input "020201063"
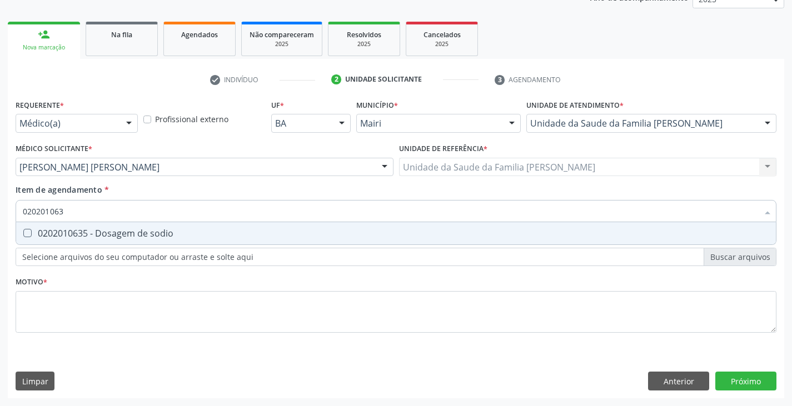
click at [107, 236] on div "0202010635 - Dosagem de sodio" at bounding box center [396, 233] width 747 height 9
checkbox sodio "true"
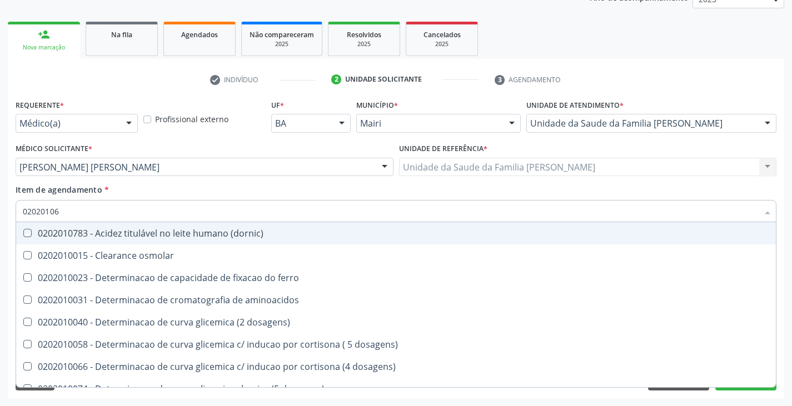
type input "0202010"
checkbox \(dornic\) "false"
checkbox aminoacidos "false"
checkbox dosagens\) "false"
type input "02020106"
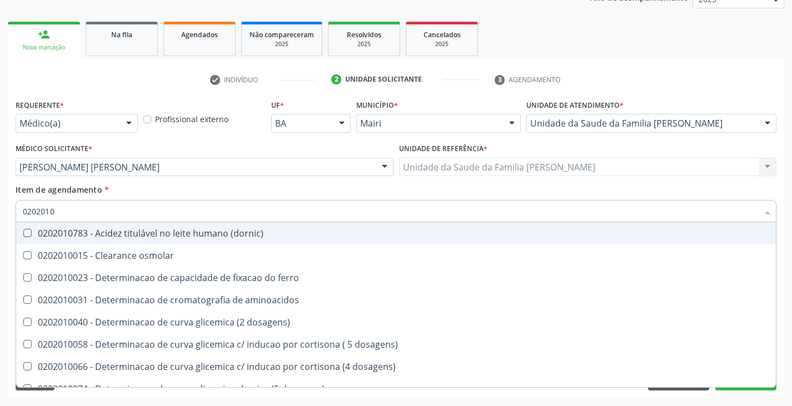
checkbox \(dornic\) "true"
checkbox aminoacidos "true"
checkbox dosagens\) "true"
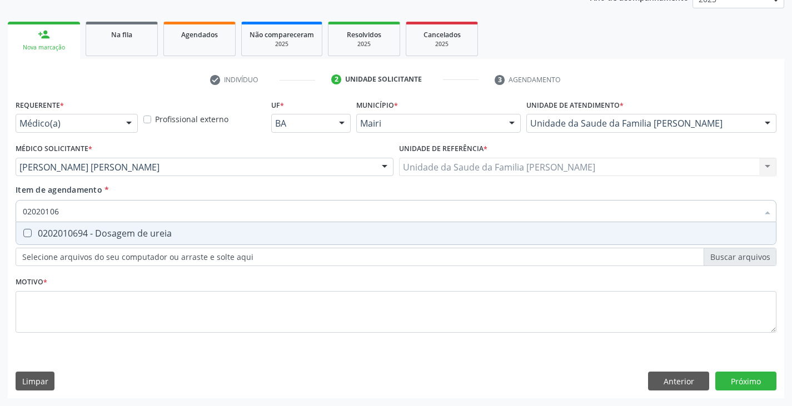
type input "020201069"
click at [107, 237] on div "0202010694 - Dosagem de ureia" at bounding box center [396, 233] width 747 height 9
checkbox ureia "true"
type input "0202010"
checkbox ureia "false"
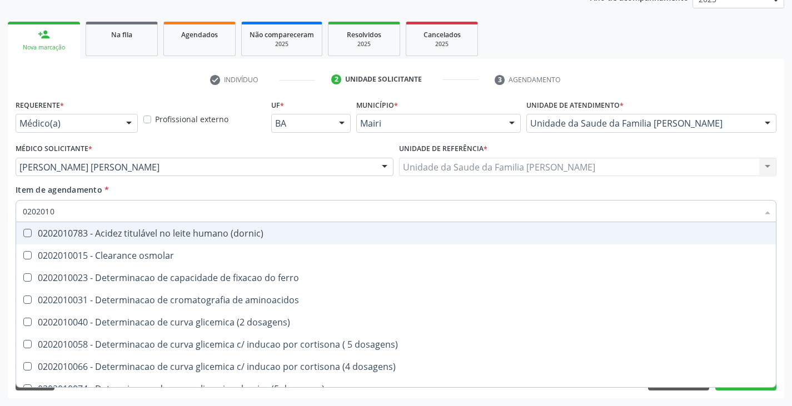
type input "02020106"
checkbox \(dornic\) "true"
checkbox aminoacidos "true"
checkbox dosagens\) "true"
checkbox ivy "true"
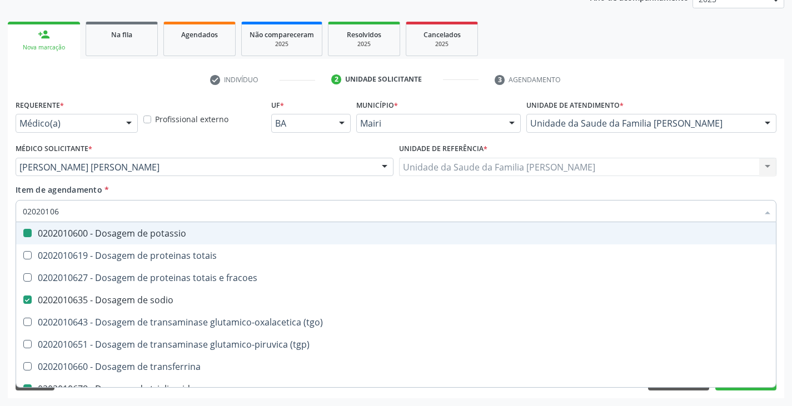
type input "020201064"
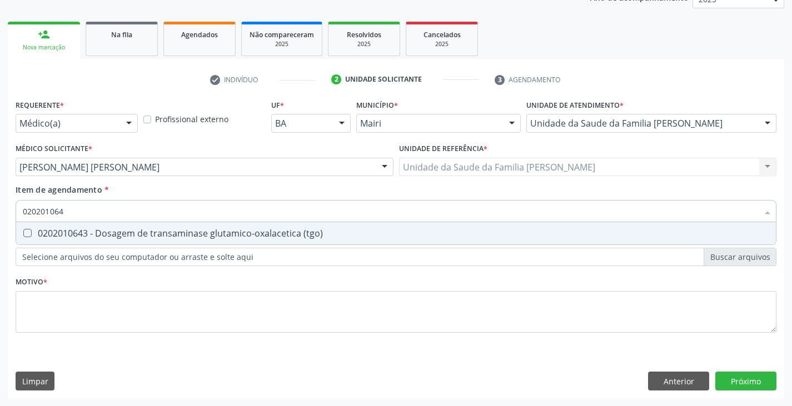
click at [107, 237] on div "0202010643 - Dosagem de transaminase glutamico-oxalacetica (tgo)" at bounding box center [396, 233] width 747 height 9
checkbox \(tgo\) "true"
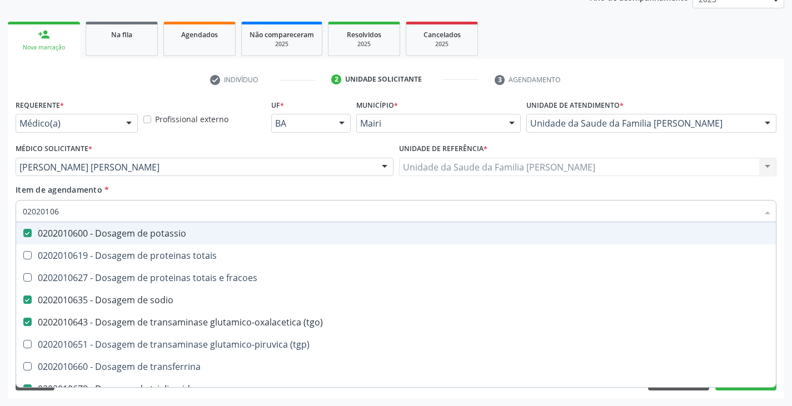
type input "020201065"
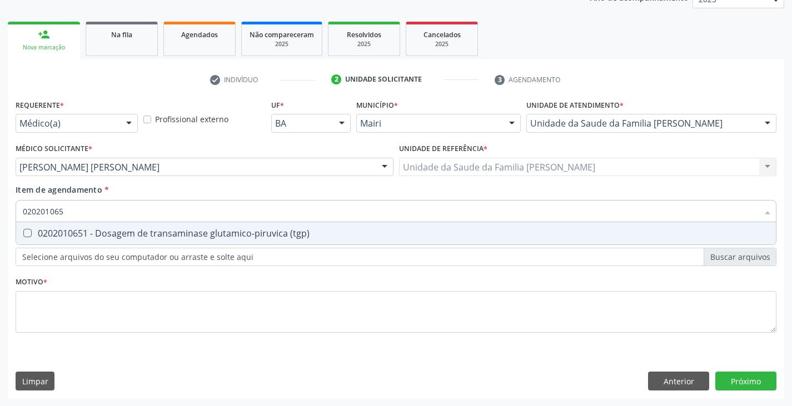
click at [107, 237] on div "0202010651 - Dosagem de transaminase glutamico-piruvica (tgp)" at bounding box center [396, 233] width 747 height 9
checkbox \(tgp\) "true"
type input "0202010"
checkbox \(tgp\) "false"
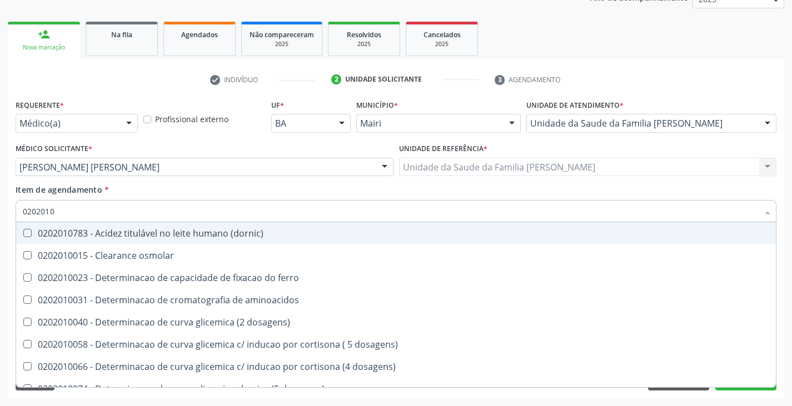
type input "020201"
checkbox urico "false"
checkbox alfa-2-macroglobulina "true"
checkbox hdl "false"
checkbox ldl "false"
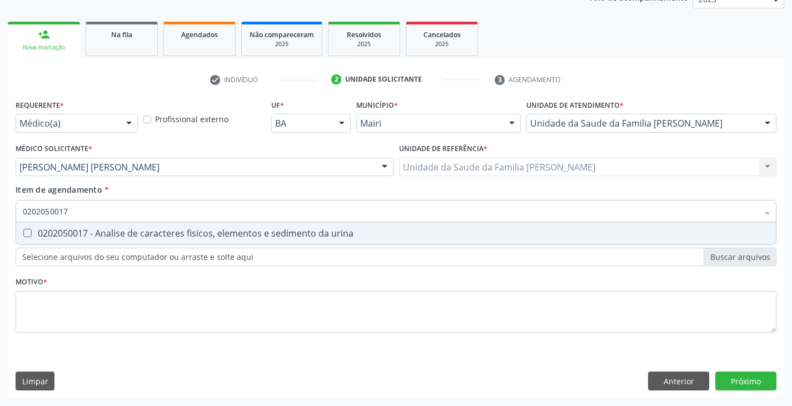
click at [107, 237] on div "0202050017 - Analise de caracteres fisicos, elementos e sedimento da urina" at bounding box center [396, 233] width 747 height 9
click at [107, 237] on div "0202040100 - Pesquisa de leveduras nas fezes" at bounding box center [396, 233] width 747 height 9
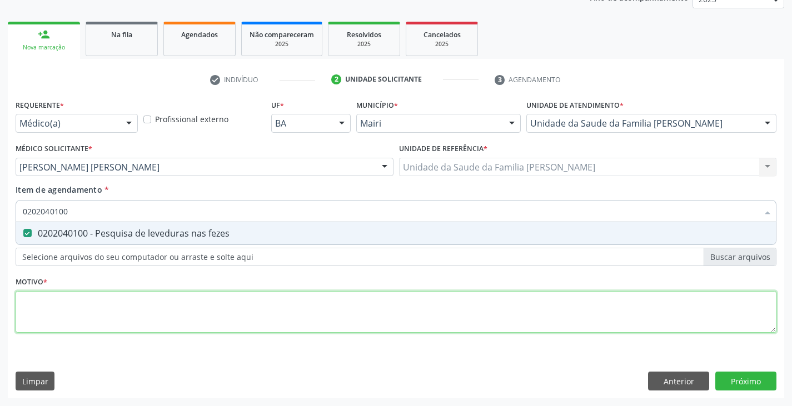
click at [71, 311] on div "Requerente * Médico(a) Médico(a) Enfermeiro(a) Paciente Nenhum resultado encont…" at bounding box center [396, 223] width 761 height 252
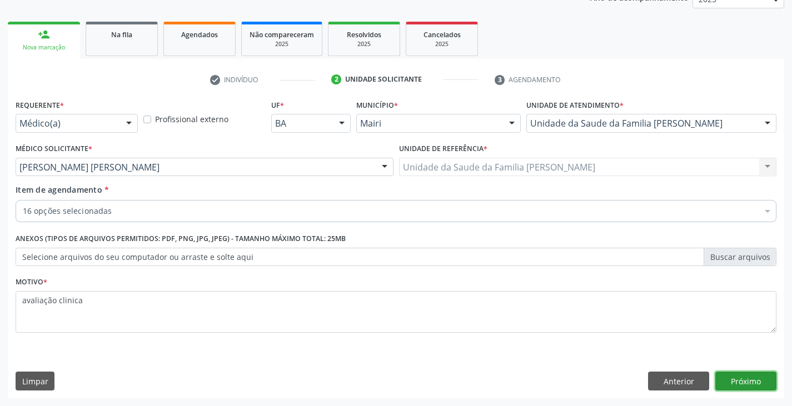
click at [739, 385] on button "Próximo" at bounding box center [746, 381] width 61 height 19
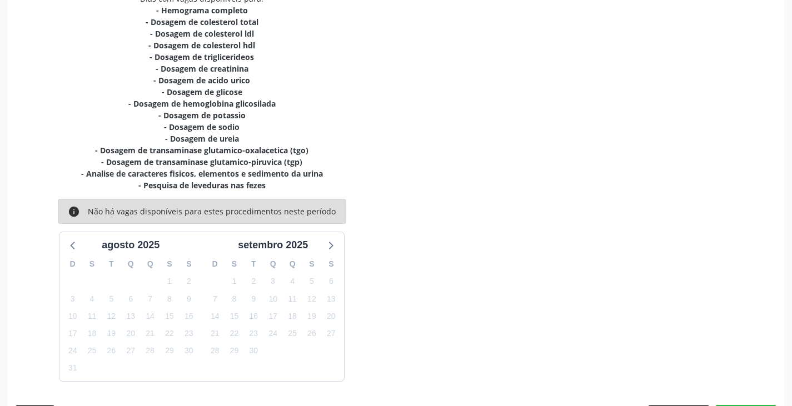
scroll to position [285, 0]
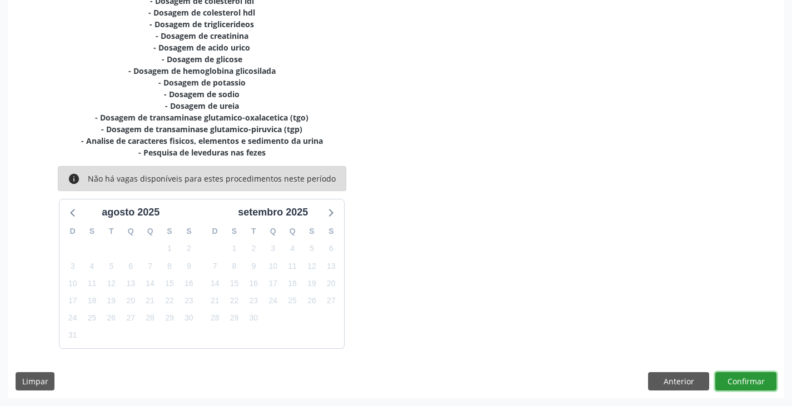
click at [752, 386] on button "Confirmar" at bounding box center [746, 381] width 61 height 19
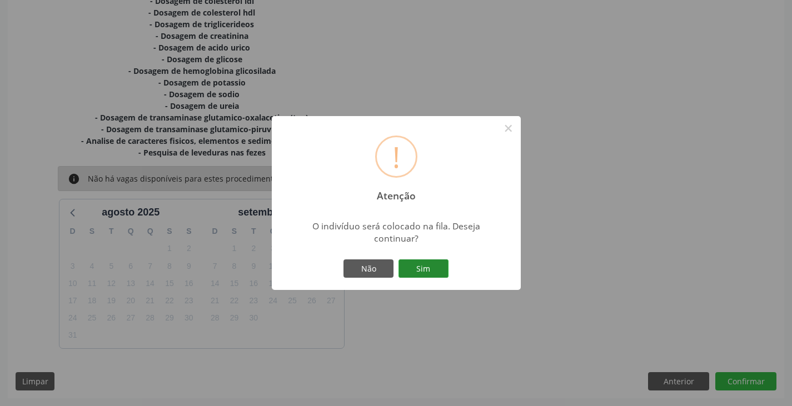
click at [431, 277] on button "Sim" at bounding box center [424, 269] width 50 height 19
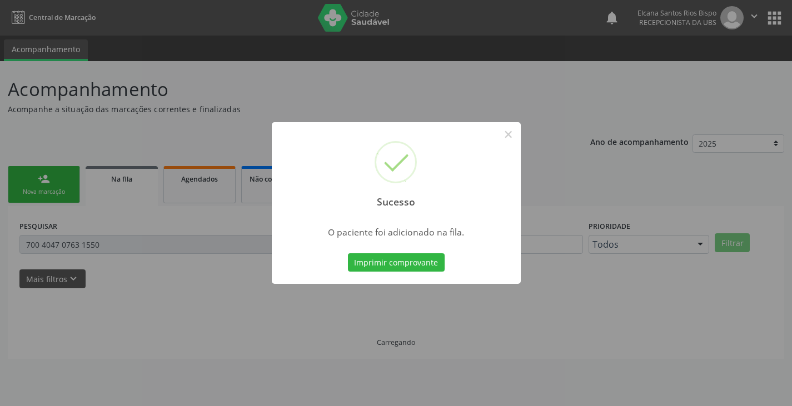
scroll to position [0, 0]
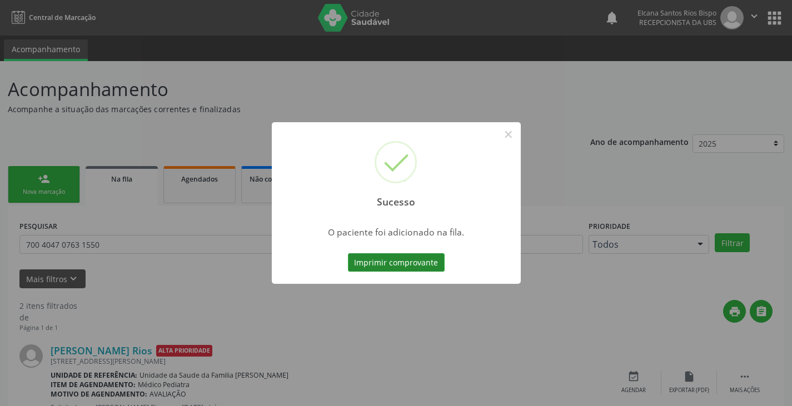
click at [410, 256] on button "Imprimir comprovante" at bounding box center [396, 263] width 97 height 19
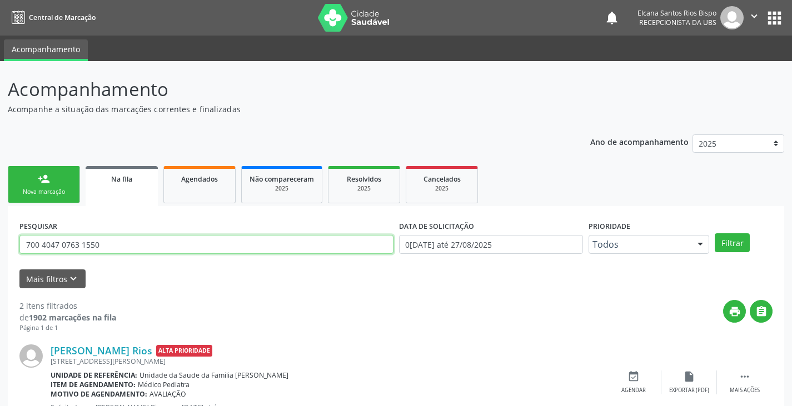
drag, startPoint x: 117, startPoint y: 245, endPoint x: 0, endPoint y: 242, distance: 116.8
click at [0, 242] on div "Acompanhamento Acompanhe a situação das marcações correntes e finalizadas Relat…" at bounding box center [396, 306] width 792 height 490
paste input "898 0048 2897 1825"
click at [715, 233] on button "Filtrar" at bounding box center [732, 242] width 35 height 19
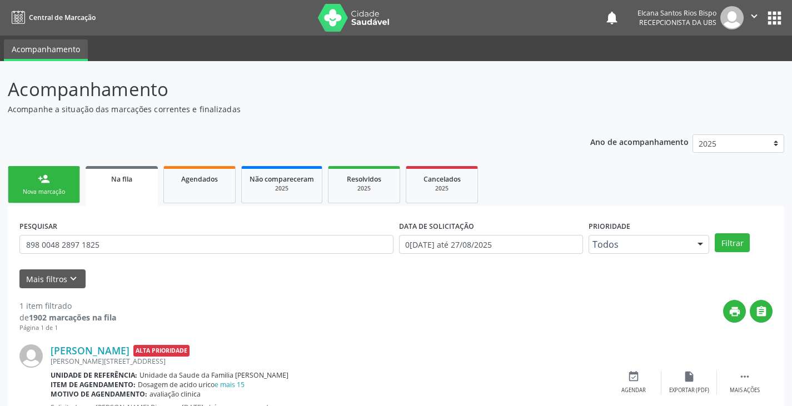
scroll to position [45, 0]
